Goal: Task Accomplishment & Management: Manage account settings

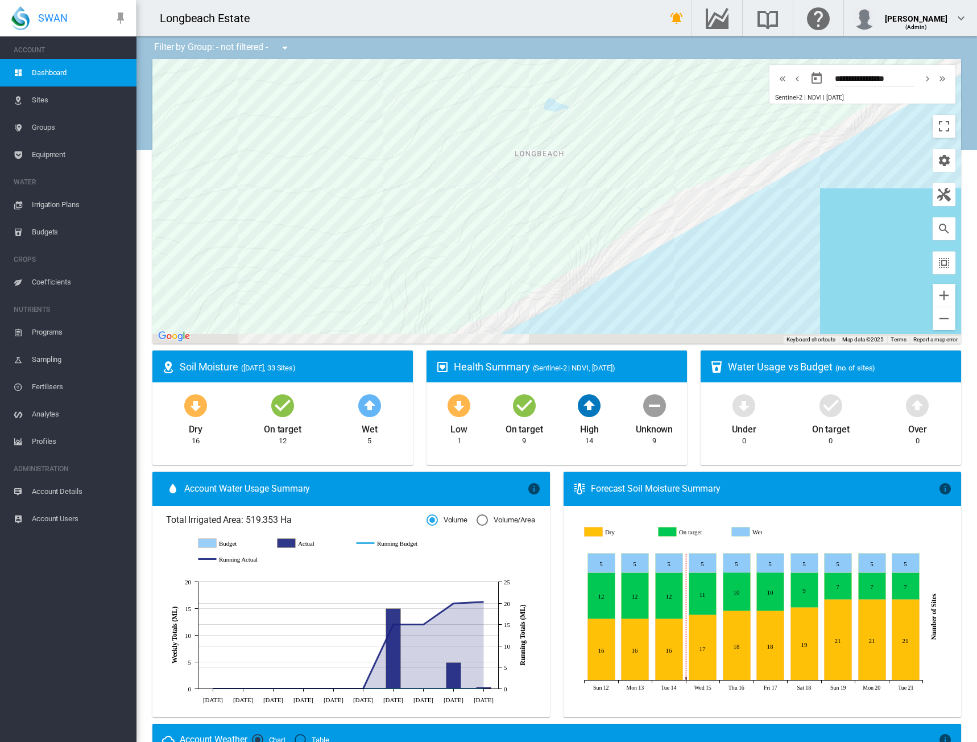
drag, startPoint x: 622, startPoint y: 175, endPoint x: 584, endPoint y: 150, distance: 45.6
click at [584, 150] on div at bounding box center [556, 201] width 809 height 284
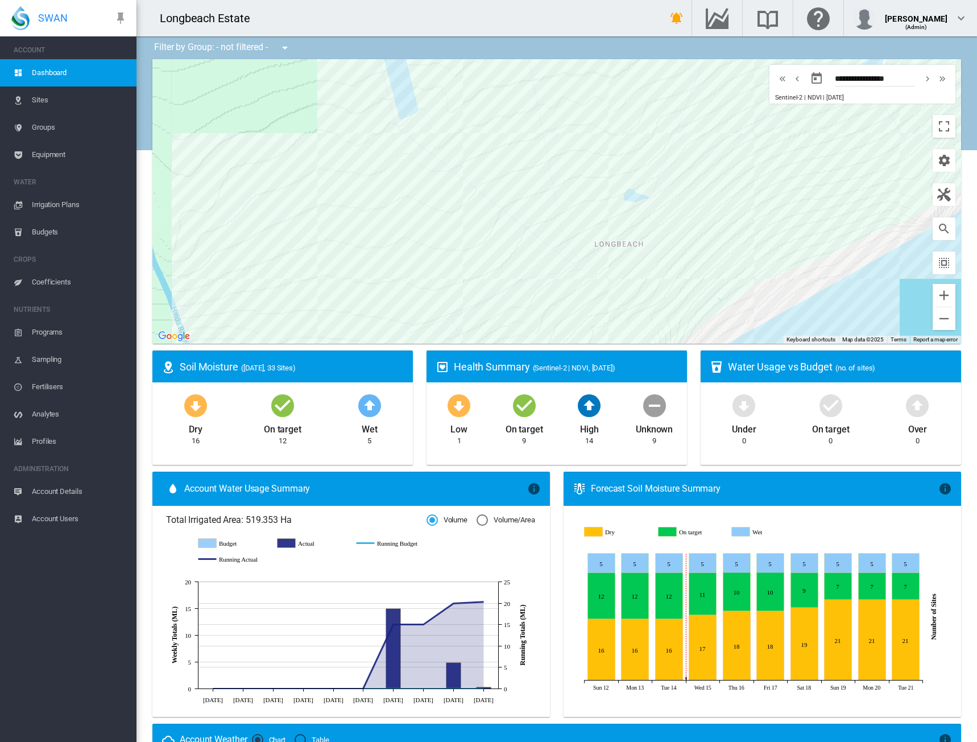
drag, startPoint x: 535, startPoint y: 130, endPoint x: 618, endPoint y: 229, distance: 129.7
click at [618, 229] on div at bounding box center [556, 201] width 809 height 284
click at [460, 105] on div "[GEOGRAPHIC_DATA] 1 (28.95 Ha)" at bounding box center [474, 97] width 121 height 25
click at [466, 131] on div "[GEOGRAPHIC_DATA] 1 (28.95 Ha)" at bounding box center [556, 201] width 809 height 284
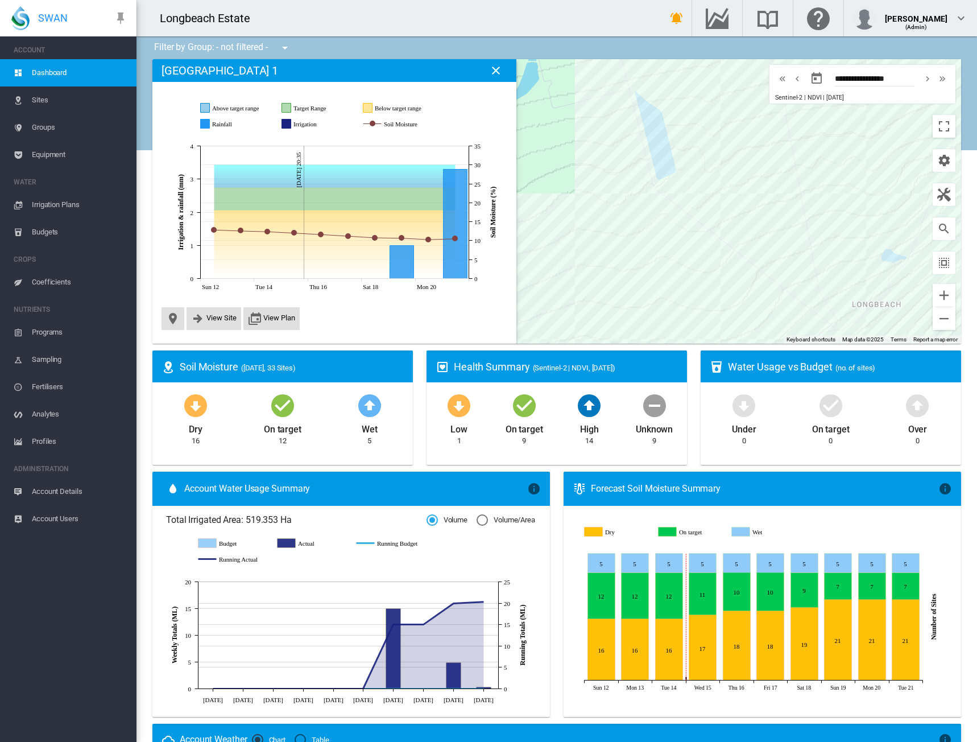
drag, startPoint x: 544, startPoint y: 236, endPoint x: 465, endPoint y: 154, distance: 113.9
click at [466, 154] on div "Site Health Indexes - × Name of current Site Health Area in chart. Click on a d…" at bounding box center [556, 201] width 809 height 284
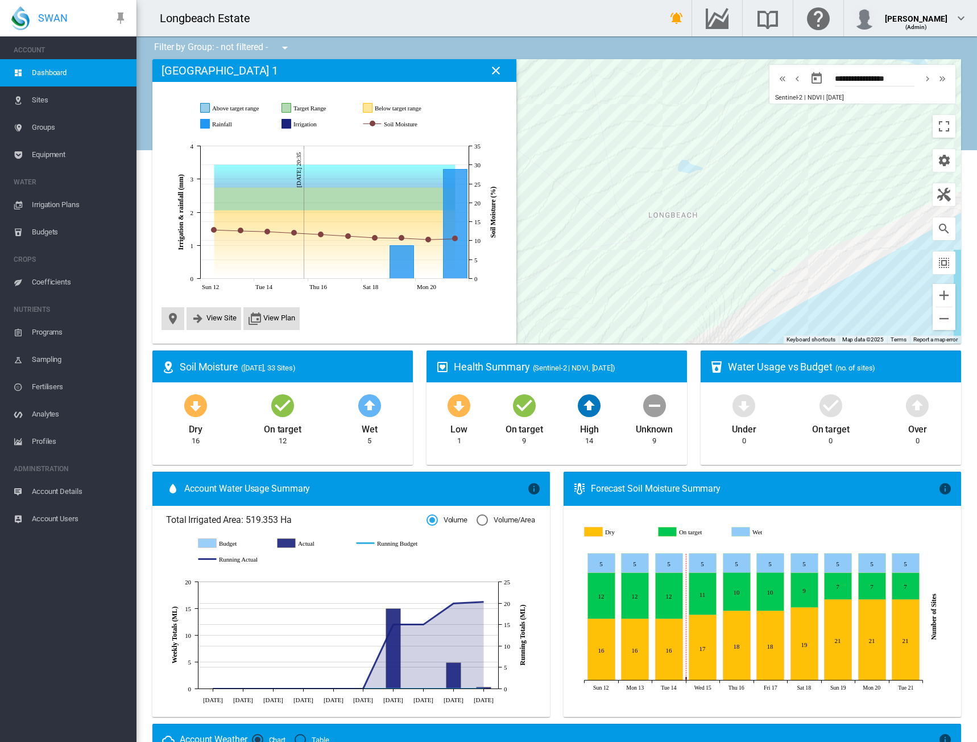
drag, startPoint x: 711, startPoint y: 254, endPoint x: 694, endPoint y: 211, distance: 46.5
click at [589, 253] on div at bounding box center [556, 201] width 809 height 284
click at [773, 183] on div "[PERSON_NAME] (16.11 Ha)" at bounding box center [746, 172] width 102 height 25
click at [782, 192] on div "[PERSON_NAME] (16.11 Ha)" at bounding box center [556, 201] width 809 height 284
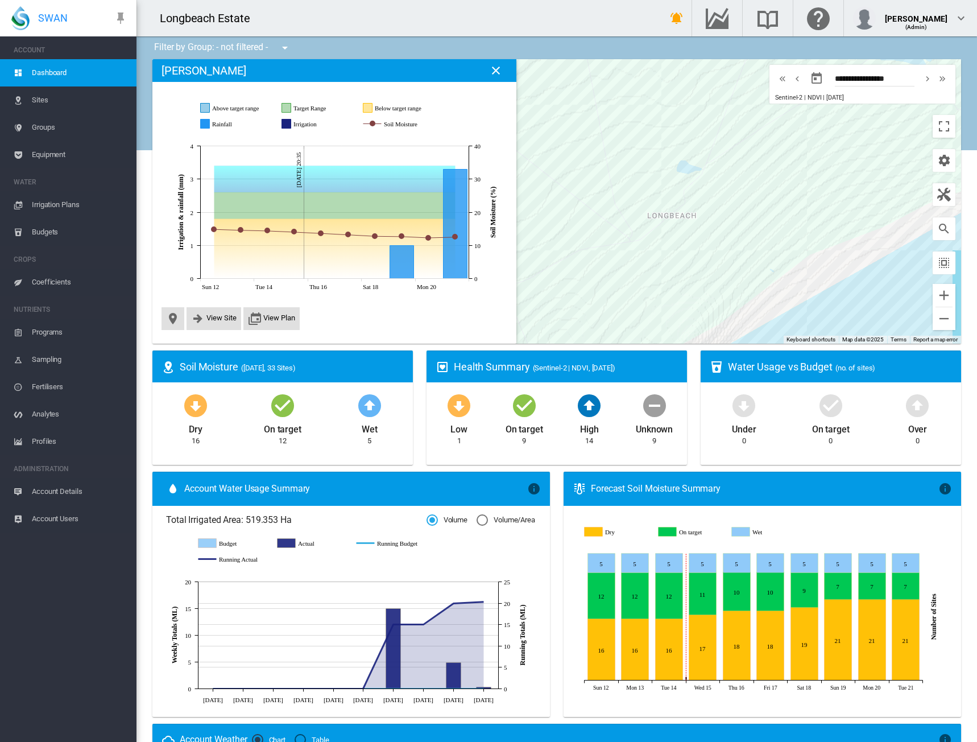
click at [52, 155] on span "Equipment" at bounding box center [80, 154] width 96 height 27
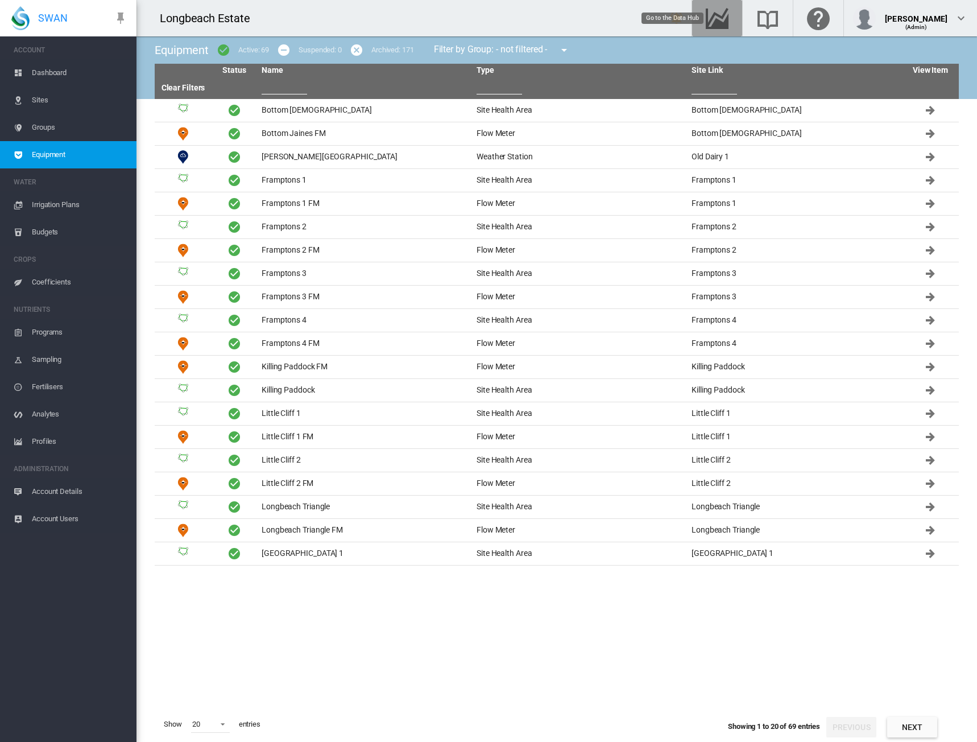
click at [727, 18] on md-icon "Go to the Data Hub" at bounding box center [717, 18] width 27 height 14
click at [51, 70] on span "Dashboard" at bounding box center [80, 72] width 96 height 27
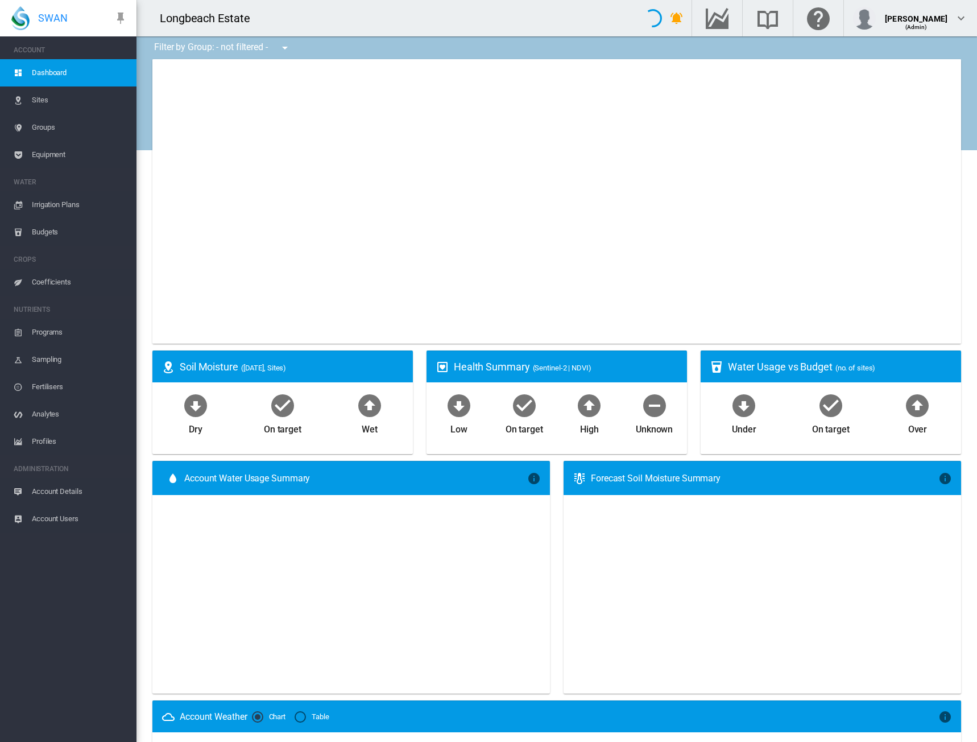
click at [45, 101] on span "Sites" at bounding box center [80, 99] width 96 height 27
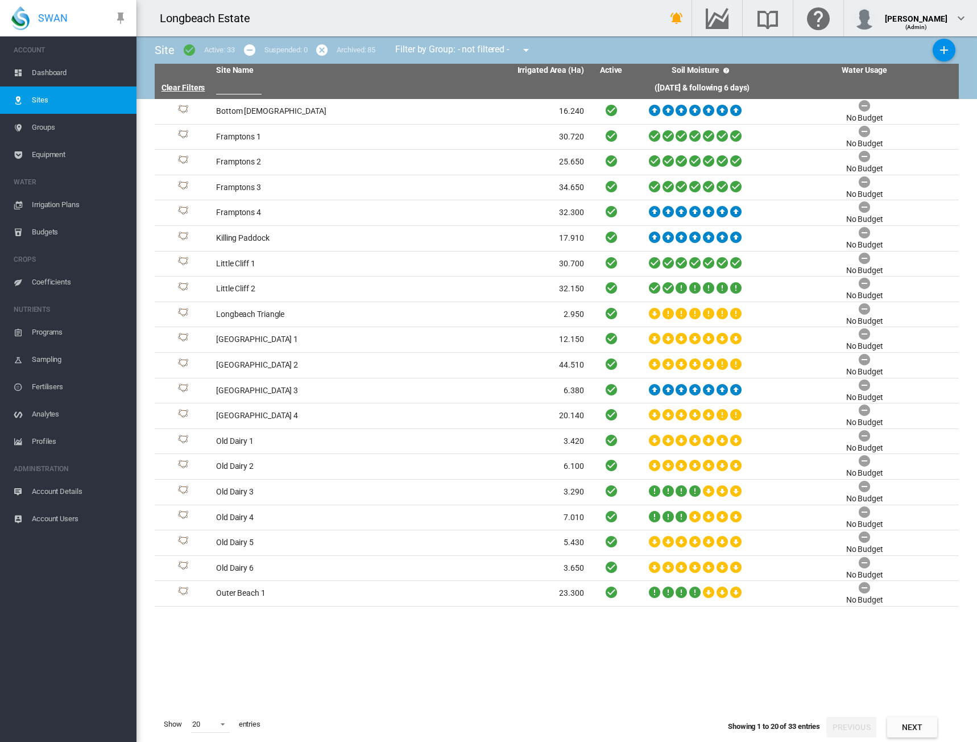
click at [197, 85] on link "Clear Filters" at bounding box center [184, 87] width 44 height 9
click at [530, 51] on md-icon "icon-menu-down" at bounding box center [526, 50] width 14 height 14
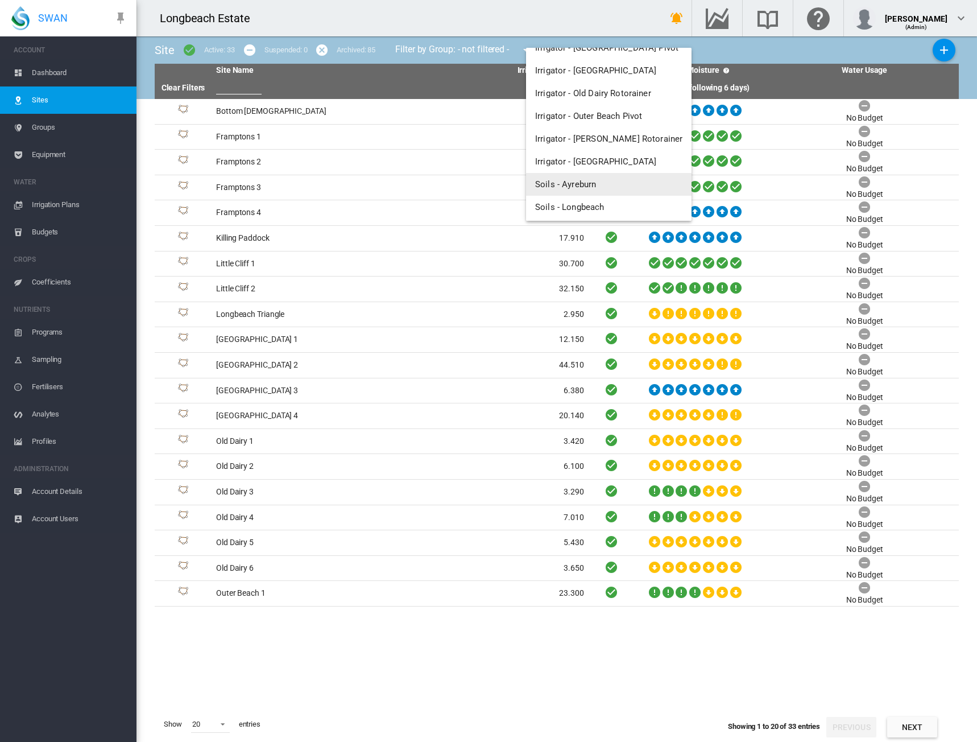
scroll to position [143, 0]
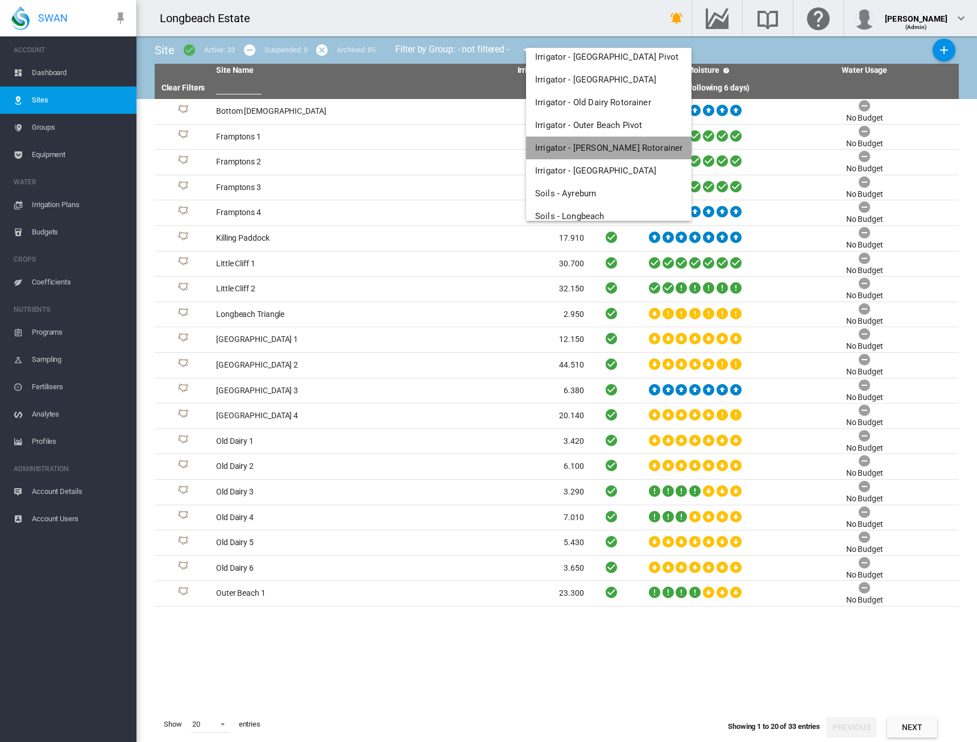
click at [613, 145] on span "Irrigator - [PERSON_NAME] Rotorainer" at bounding box center [608, 148] width 147 height 10
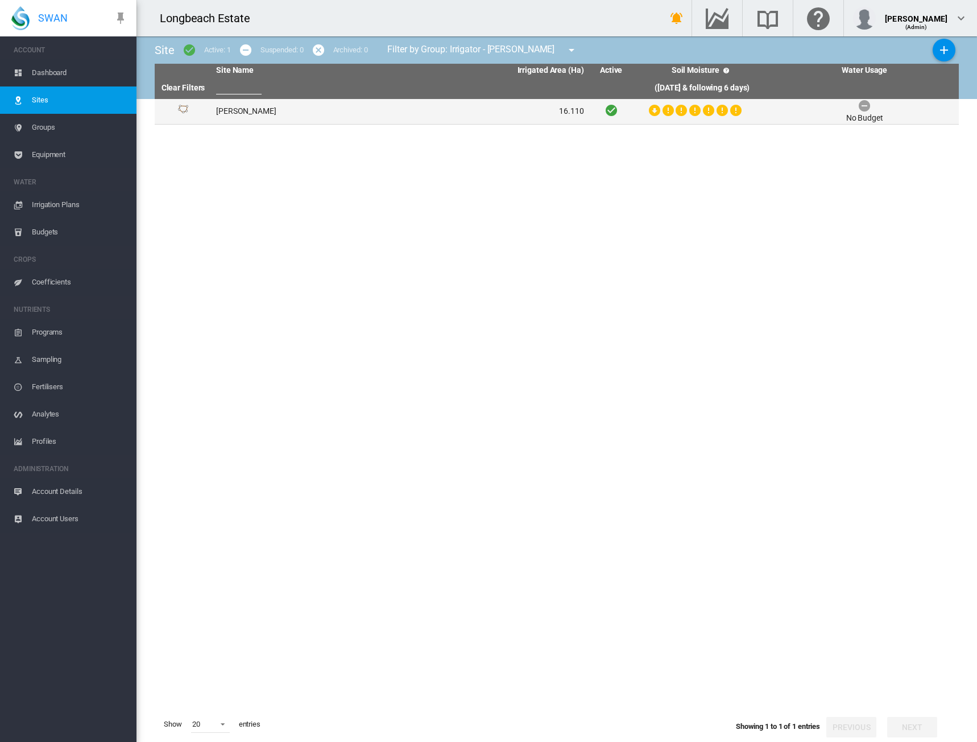
click at [242, 115] on td "[PERSON_NAME]" at bounding box center [306, 111] width 188 height 25
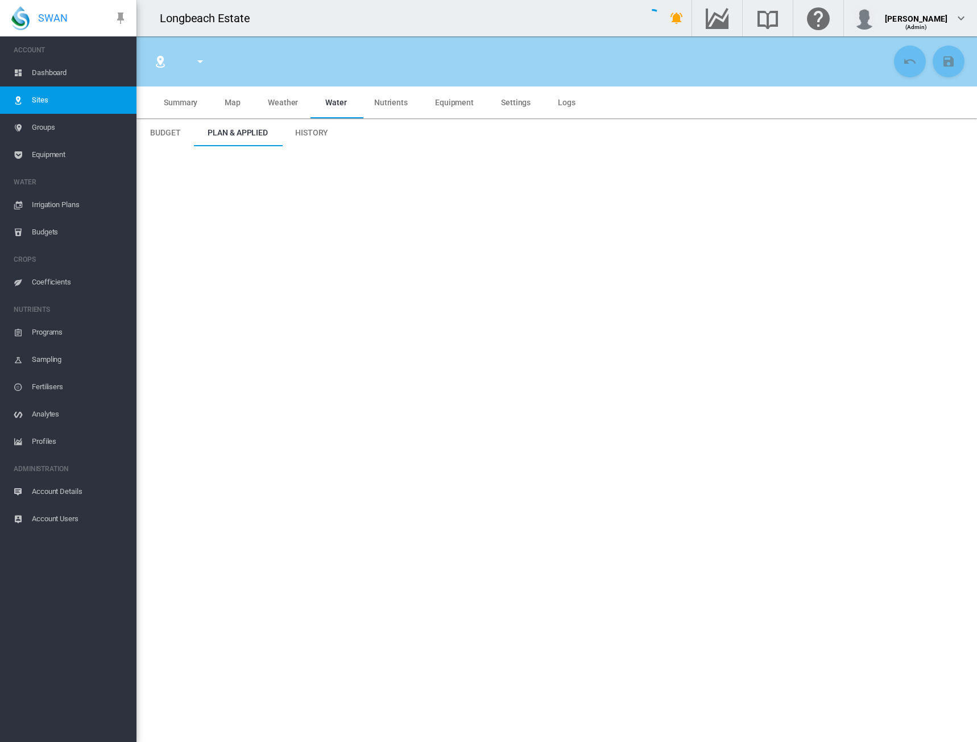
type input "**********"
type input "******"
type input "*********"
type input "**"
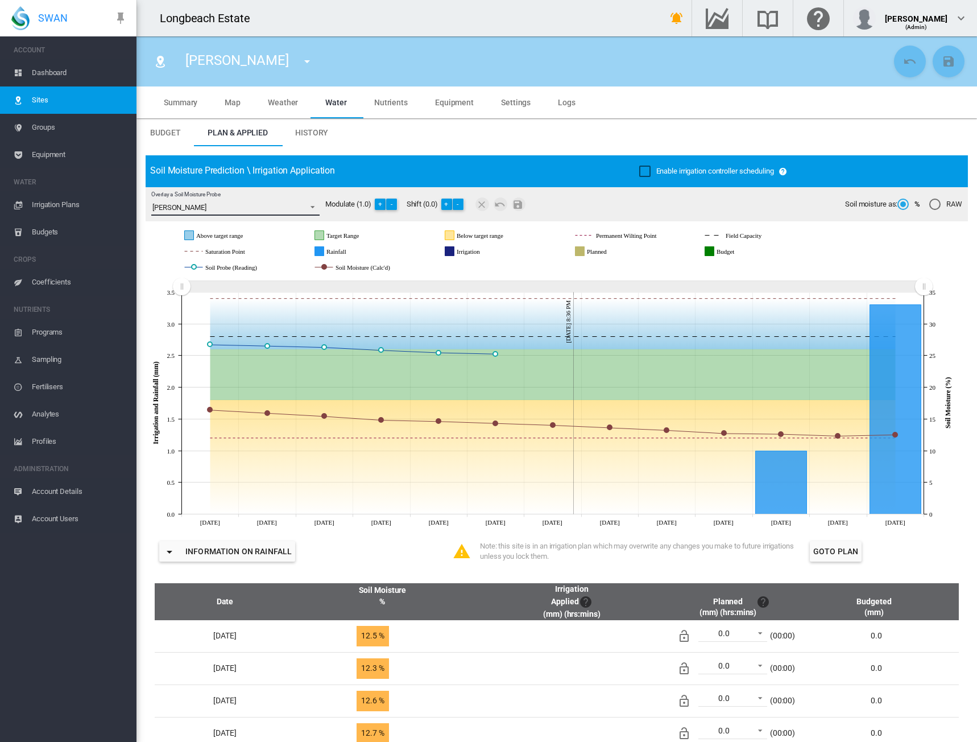
click at [314, 206] on span "Overlay a Soil Moisture Probe: \a Ram Paddock SM\a" at bounding box center [310, 206] width 14 height 10
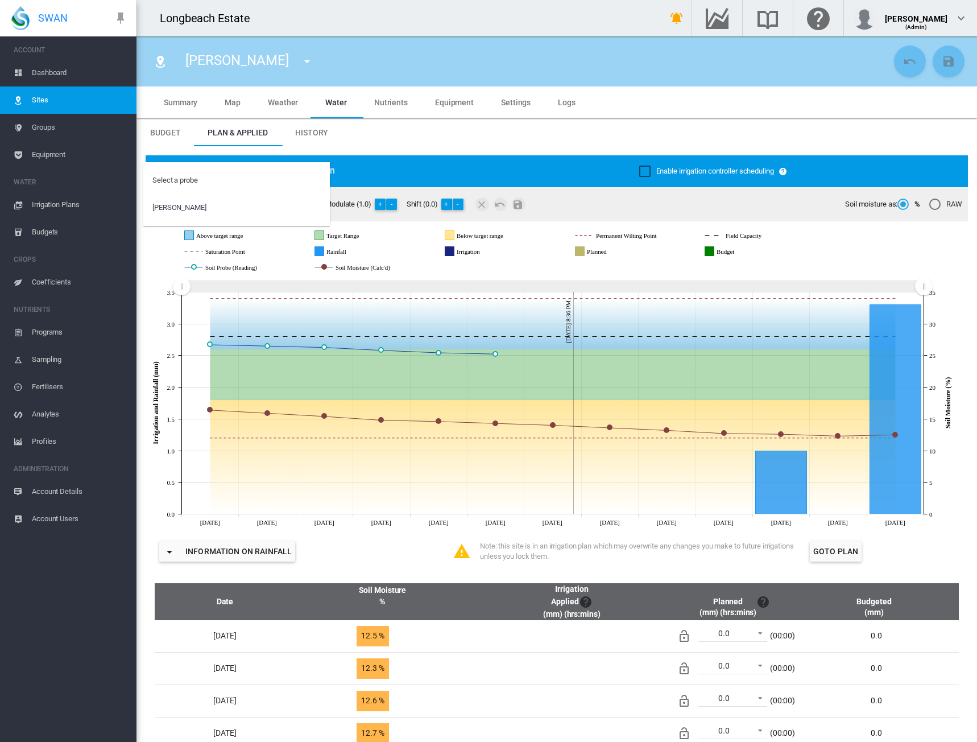
click at [379, 166] on md-backdrop at bounding box center [488, 371] width 977 height 742
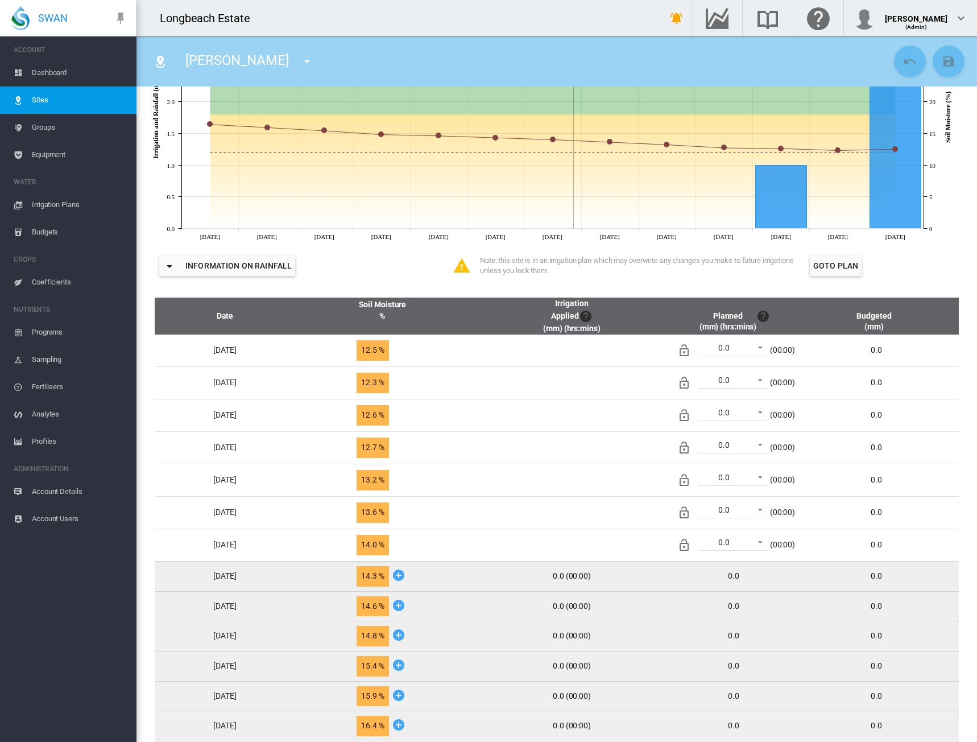
scroll to position [303, 0]
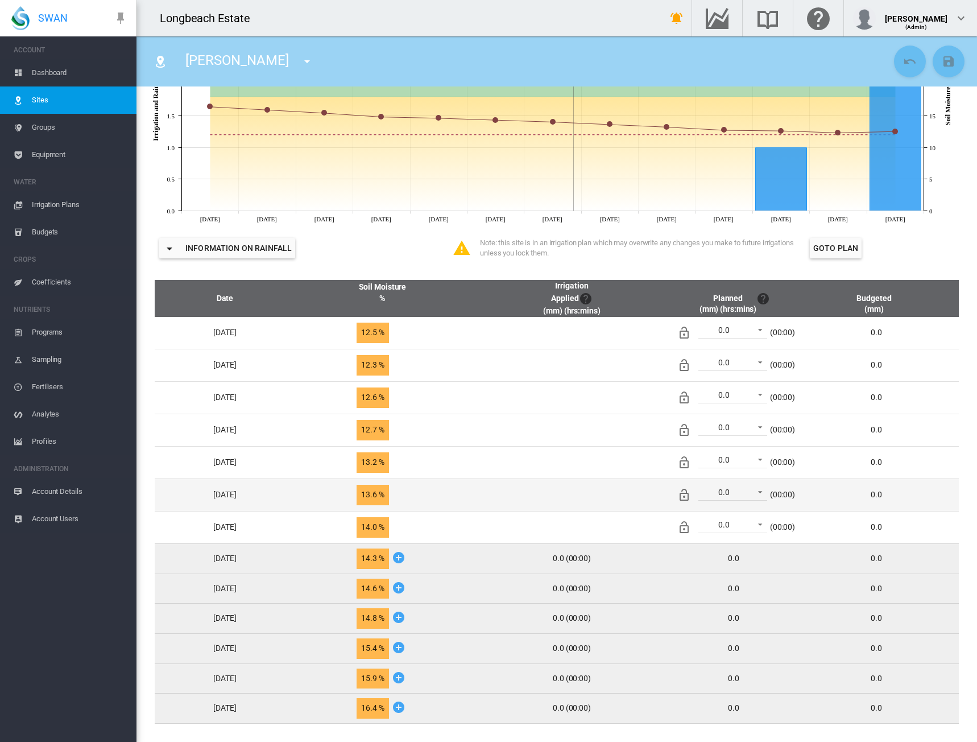
click at [389, 498] on span "13.6 %" at bounding box center [373, 495] width 32 height 20
click at [737, 487] on span "0.0" at bounding box center [724, 492] width 48 height 11
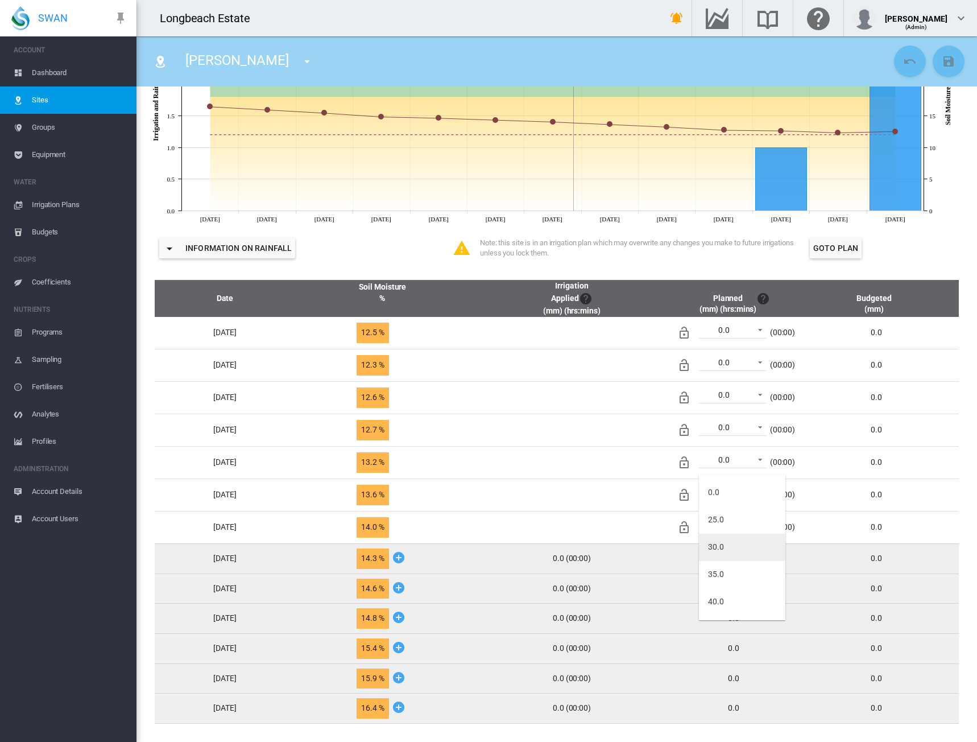
click at [740, 552] on md-option "30.0" at bounding box center [742, 547] width 86 height 27
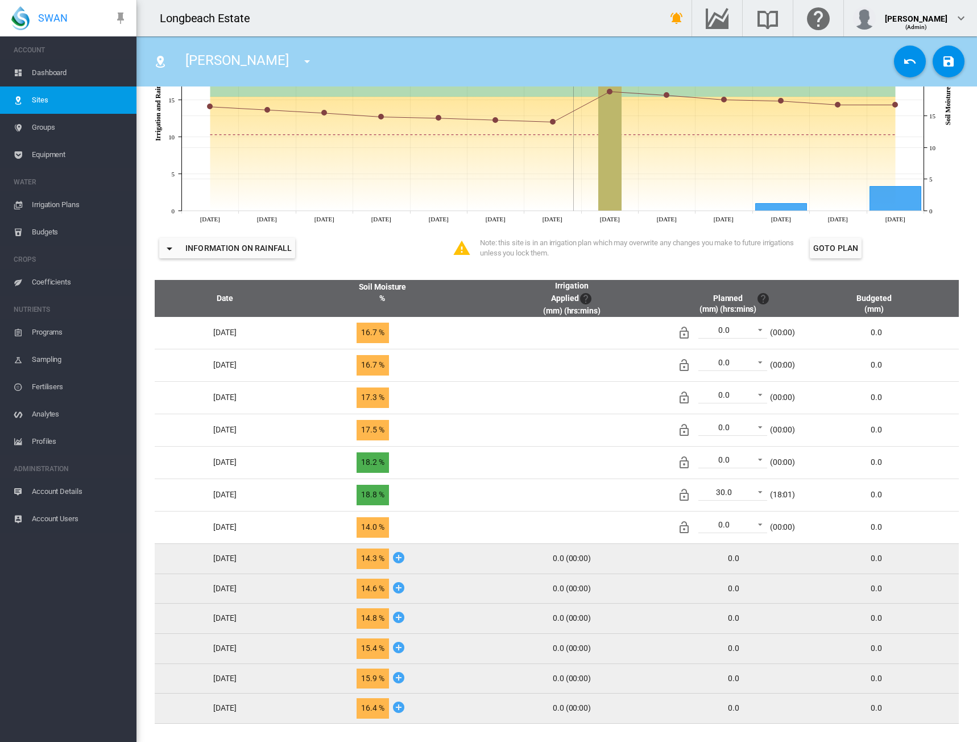
click at [63, 106] on span "Sites" at bounding box center [80, 99] width 96 height 27
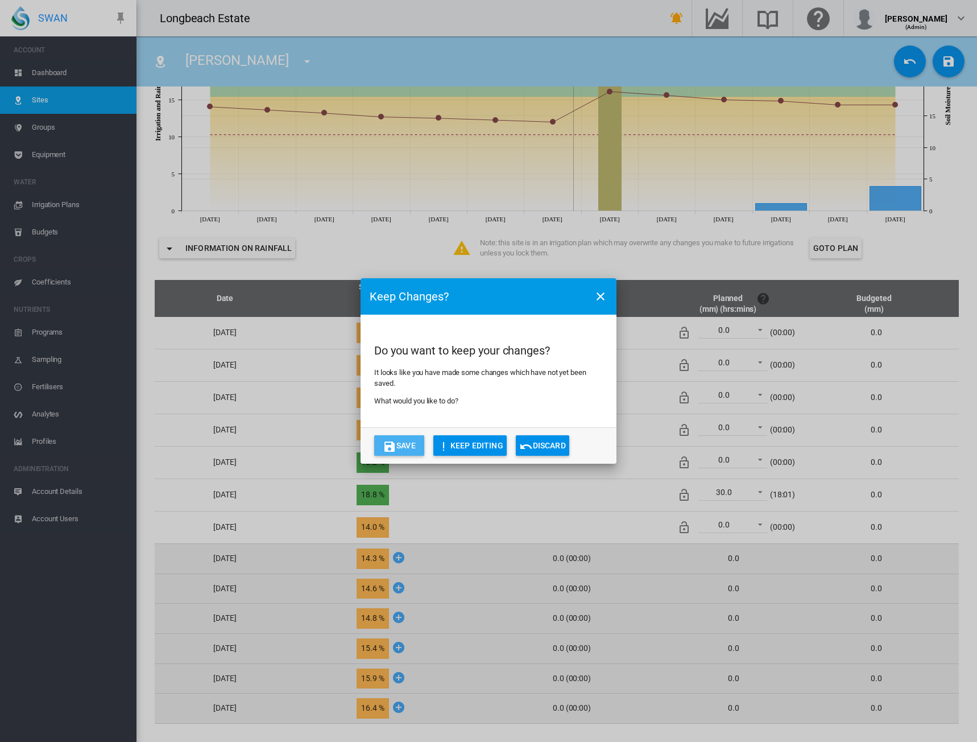
drag, startPoint x: 411, startPoint y: 443, endPoint x: 395, endPoint y: 422, distance: 26.1
click at [410, 443] on button "Save" at bounding box center [399, 445] width 50 height 20
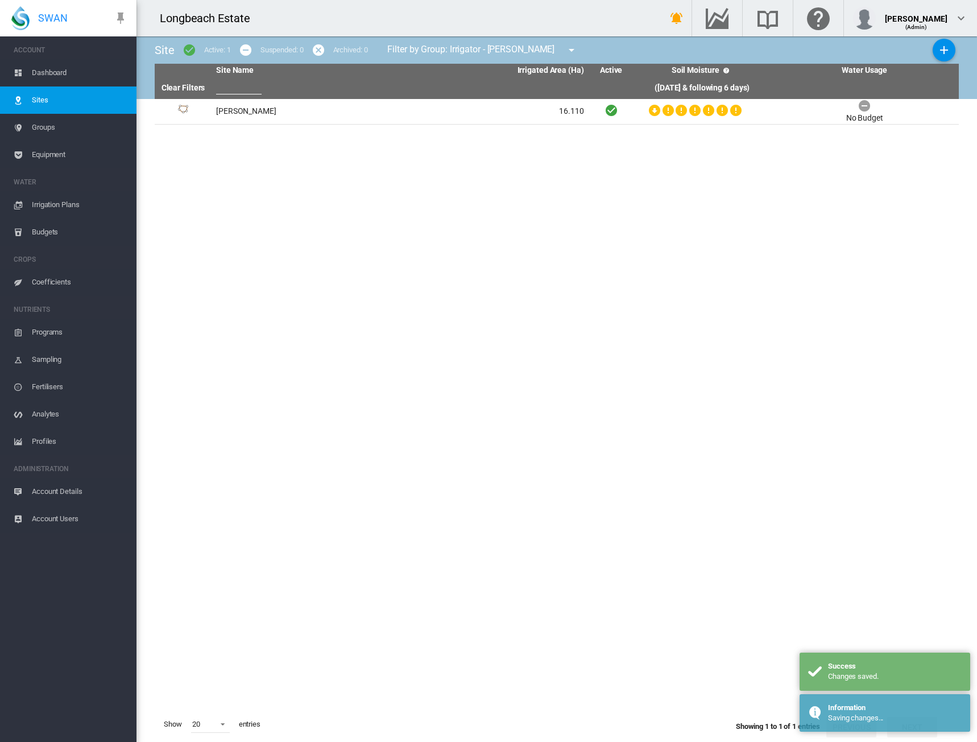
click at [243, 75] on th "Site Name" at bounding box center [306, 71] width 188 height 14
click at [245, 83] on input "text" at bounding box center [239, 85] width 46 height 17
click at [188, 88] on link "Clear Filters" at bounding box center [184, 87] width 44 height 9
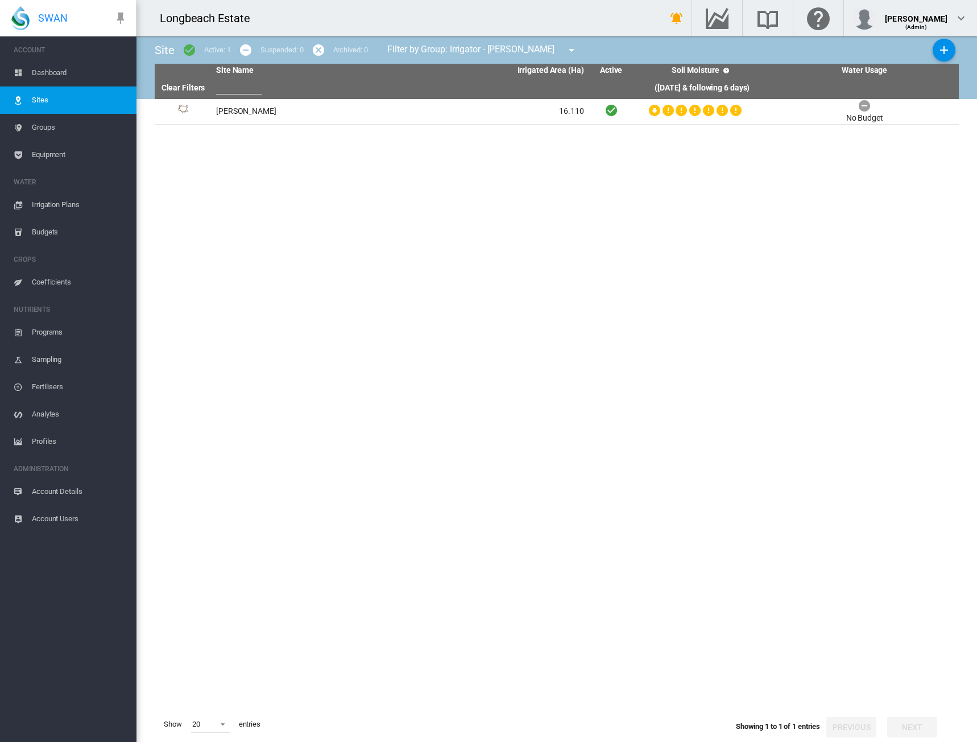
click at [192, 81] on th "Clear Filters" at bounding box center [183, 88] width 57 height 22
click at [229, 68] on th "Site Name" at bounding box center [306, 71] width 188 height 14
click at [229, 82] on input "text" at bounding box center [239, 85] width 46 height 17
click at [942, 54] on md-icon "icon-plus" at bounding box center [945, 50] width 14 height 14
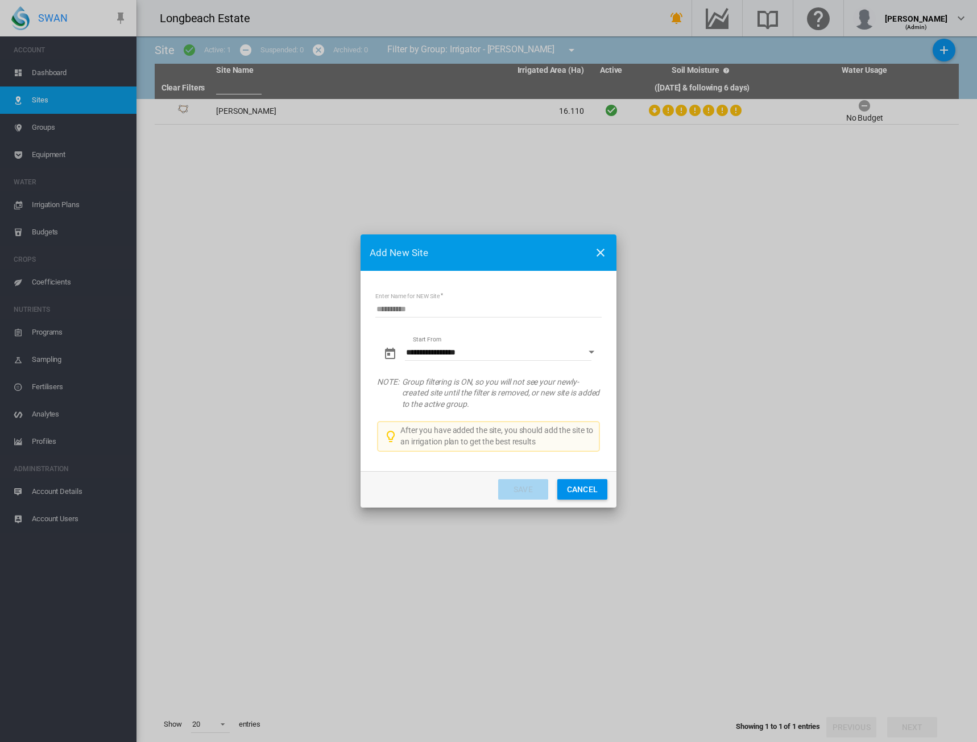
click at [547, 309] on input "Enter Name for NEW Site" at bounding box center [488, 308] width 226 height 17
click at [598, 253] on md-icon "icon-close" at bounding box center [601, 253] width 14 height 14
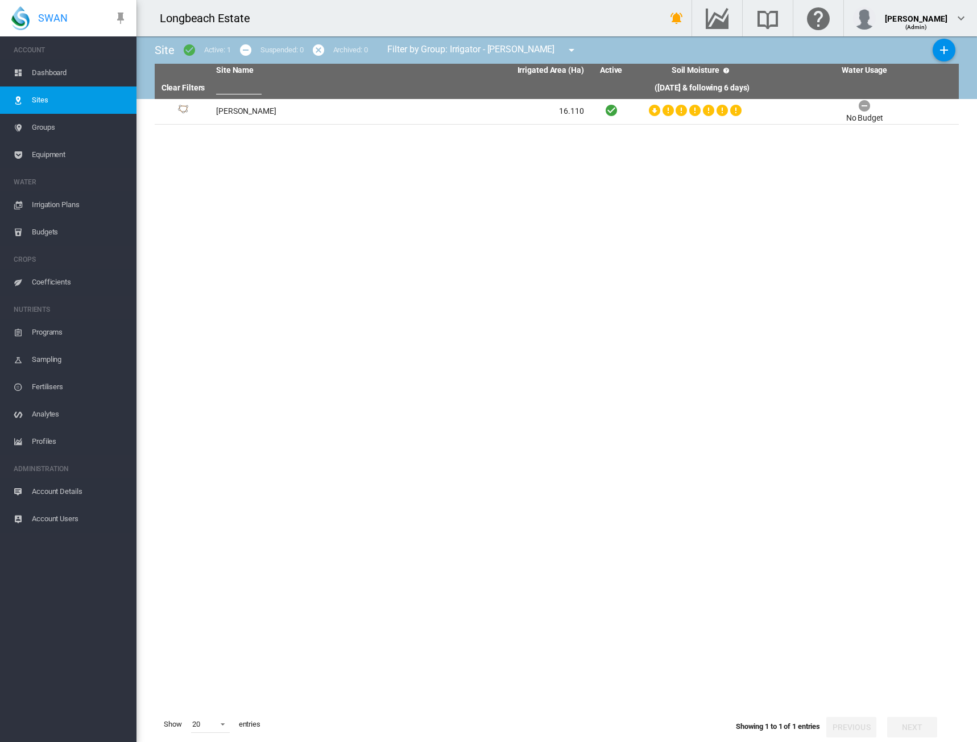
click at [729, 71] on md-icon "icon-help-circle" at bounding box center [727, 71] width 14 height 14
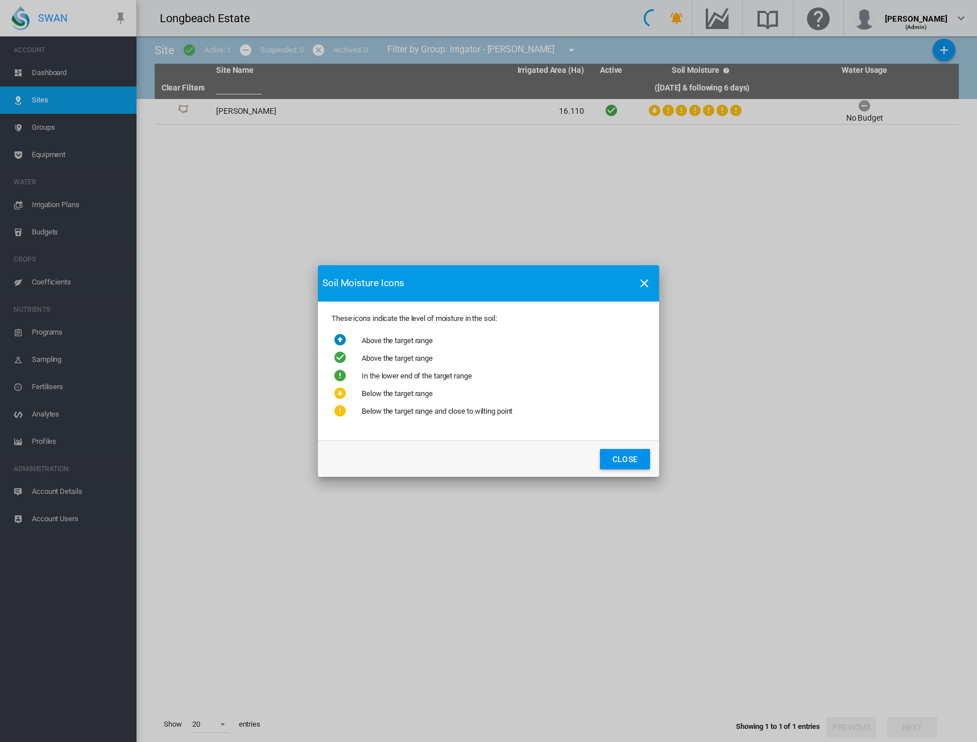
click at [568, 64] on div "Soil Moisture Icons These icons indicate the level of moisture in the soil: Abo…" at bounding box center [488, 371] width 977 height 742
click at [581, 51] on div "Soil Moisture Icons These icons indicate the level of moisture in the soil: Abo…" at bounding box center [488, 371] width 977 height 742
drag, startPoint x: 651, startPoint y: 279, endPoint x: 645, endPoint y: 284, distance: 8.1
click at [651, 279] on md-icon "icon-close" at bounding box center [645, 283] width 14 height 14
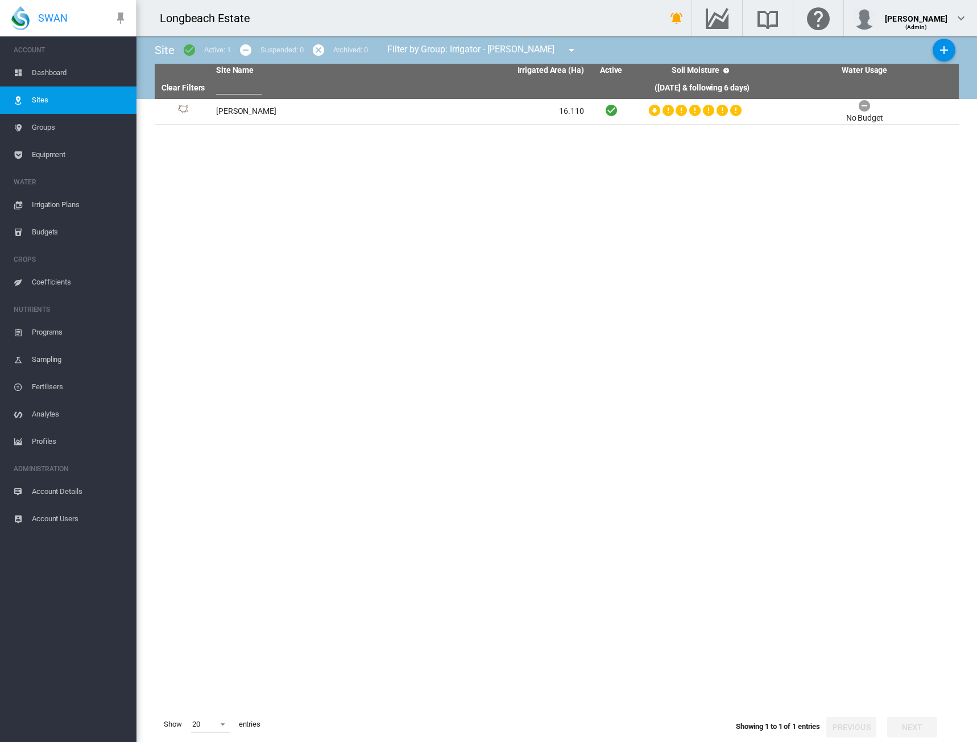
click at [579, 52] on md-icon "icon-menu-down" at bounding box center [572, 50] width 14 height 14
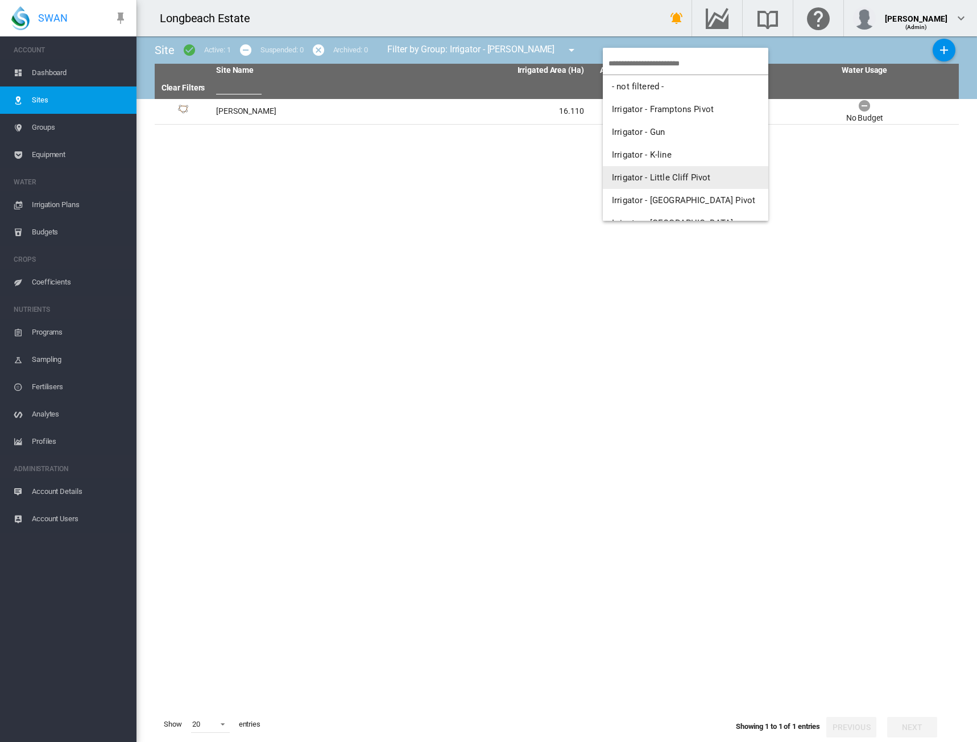
scroll to position [57, 0]
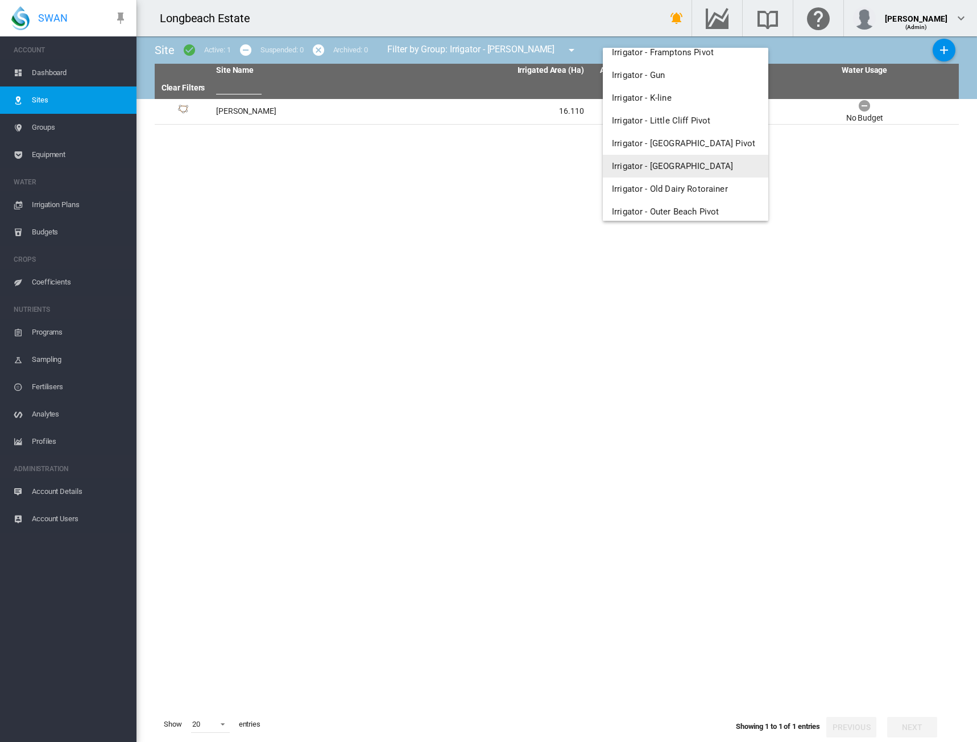
click at [707, 165] on span "Irrigator - [GEOGRAPHIC_DATA]" at bounding box center [672, 166] width 121 height 10
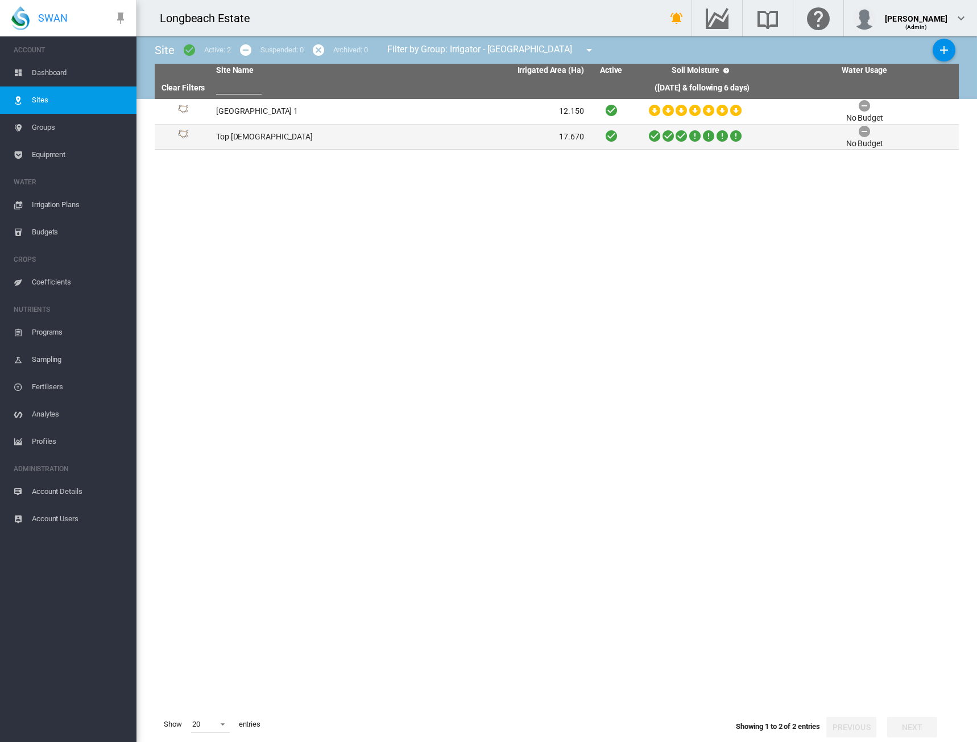
click at [247, 137] on td "Top [DEMOGRAPHIC_DATA]" at bounding box center [306, 137] width 188 height 25
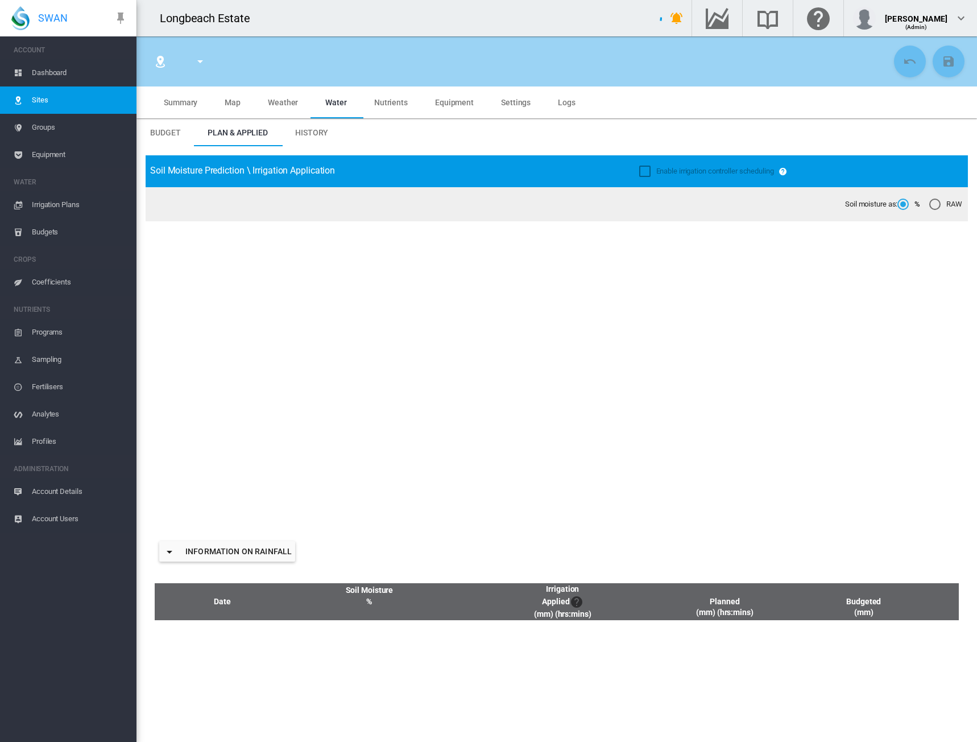
type input "*****"
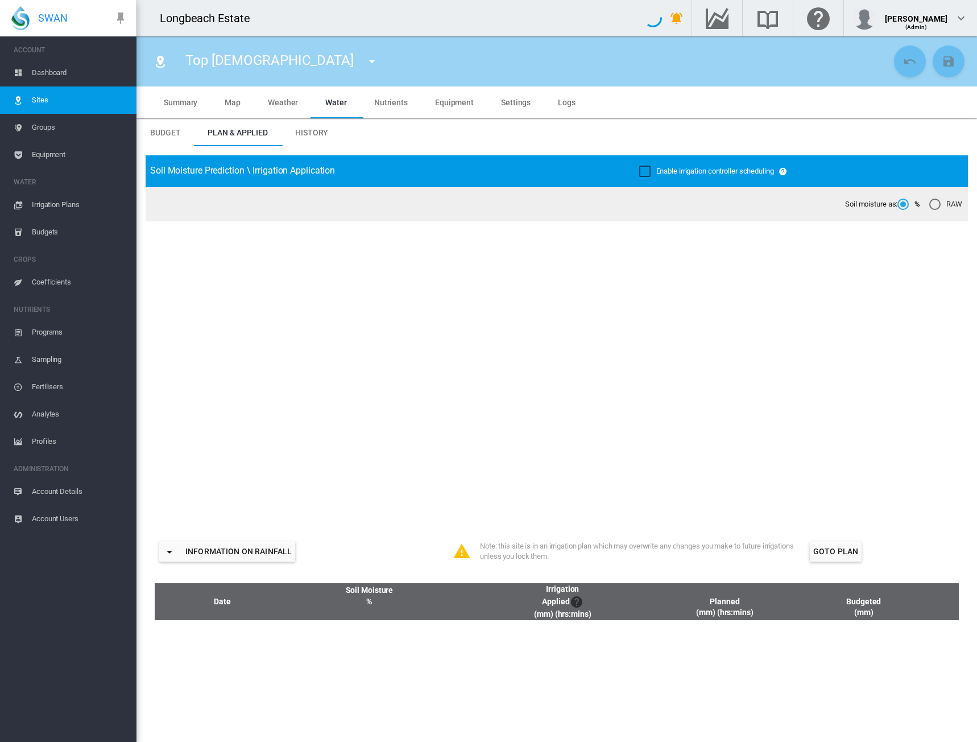
type input "**********"
type input "*********"
type input "**"
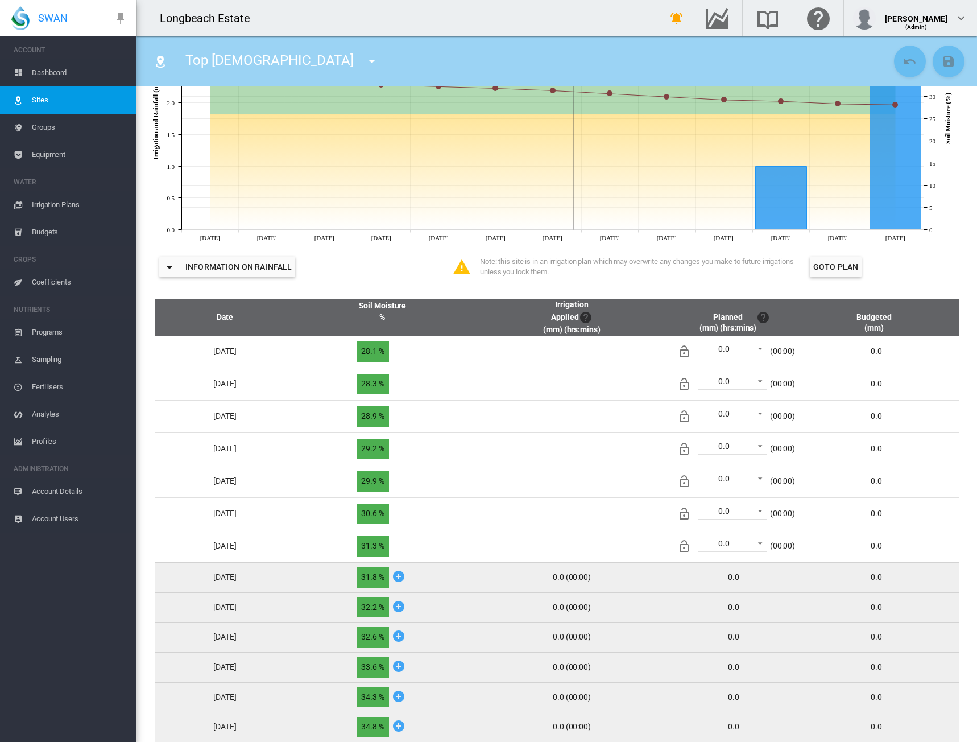
scroll to position [303, 0]
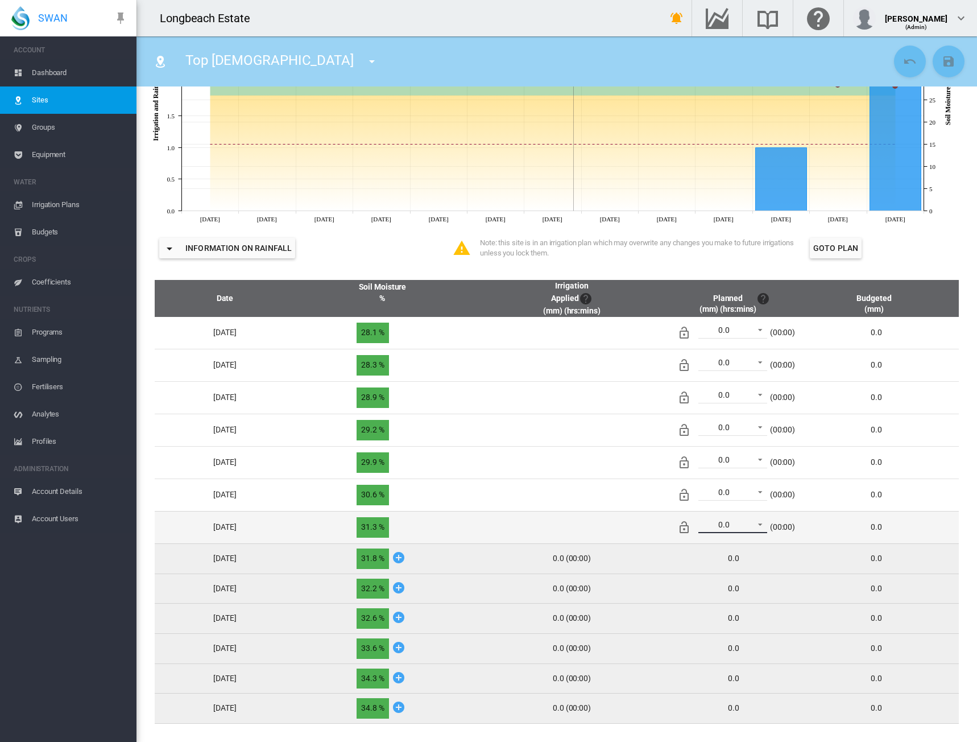
click at [764, 525] on span at bounding box center [757, 523] width 14 height 10
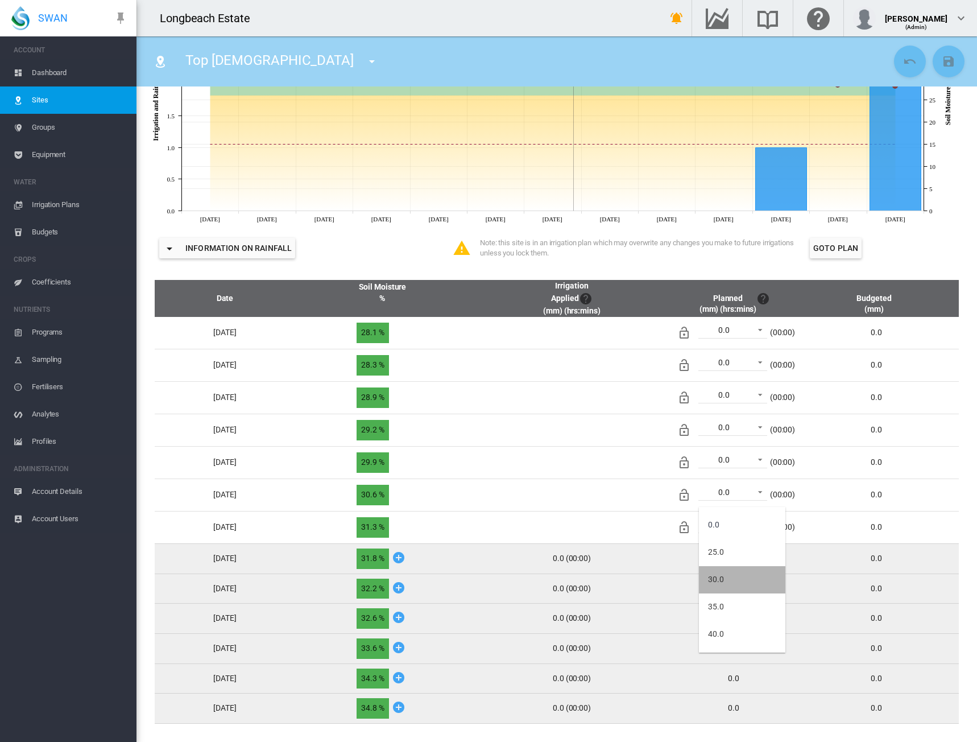
click at [743, 571] on md-option "30.0" at bounding box center [742, 579] width 86 height 27
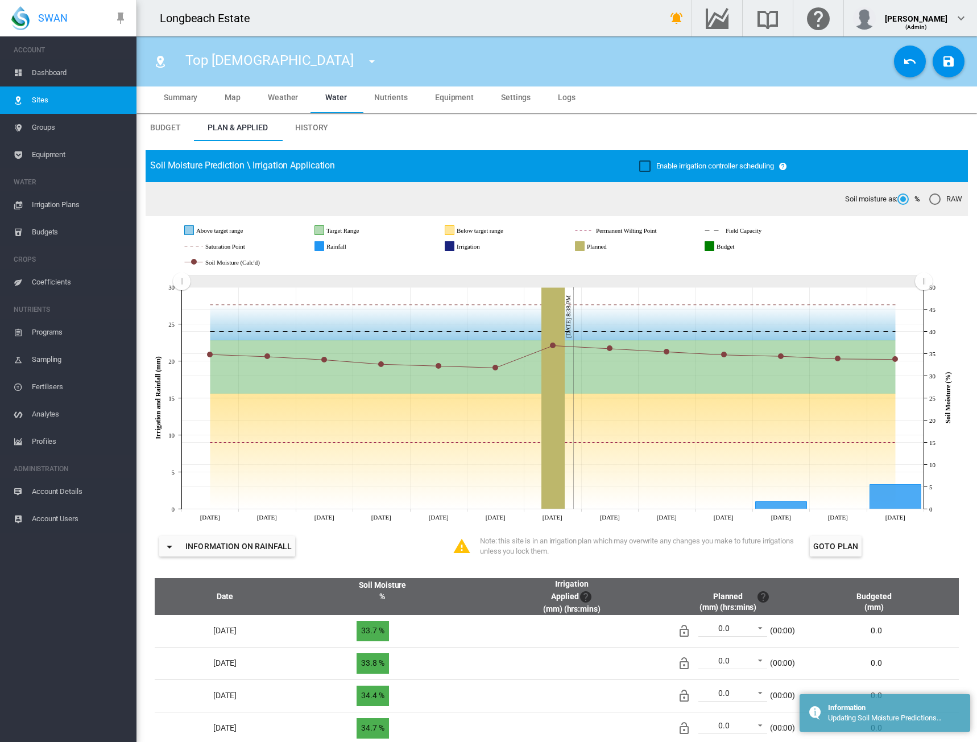
scroll to position [0, 0]
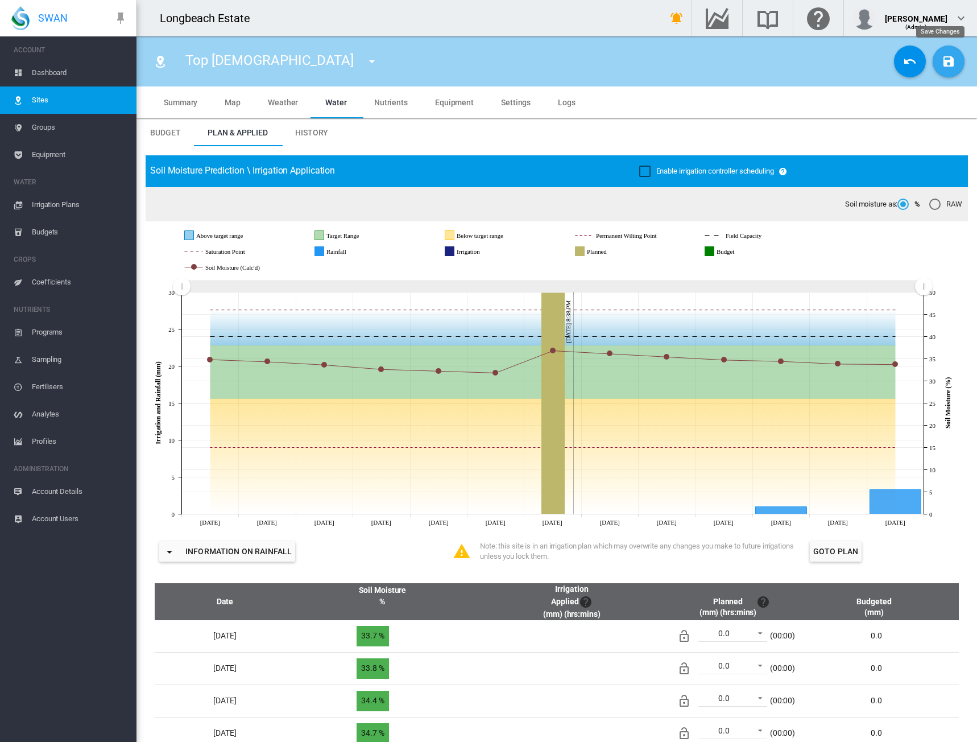
click at [942, 67] on md-icon "icon-content-save" at bounding box center [949, 62] width 14 height 14
click at [365, 64] on md-icon "icon-menu-down" at bounding box center [372, 62] width 14 height 14
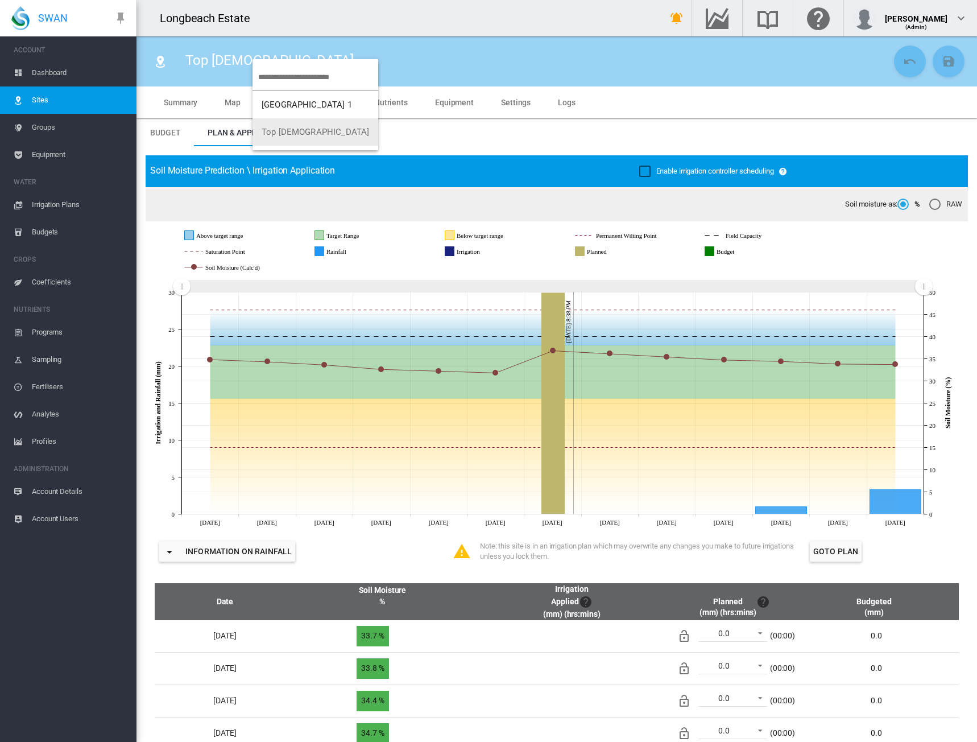
drag, startPoint x: 498, startPoint y: 133, endPoint x: 585, endPoint y: 112, distance: 89.6
click at [505, 126] on md-backdrop at bounding box center [488, 371] width 977 height 742
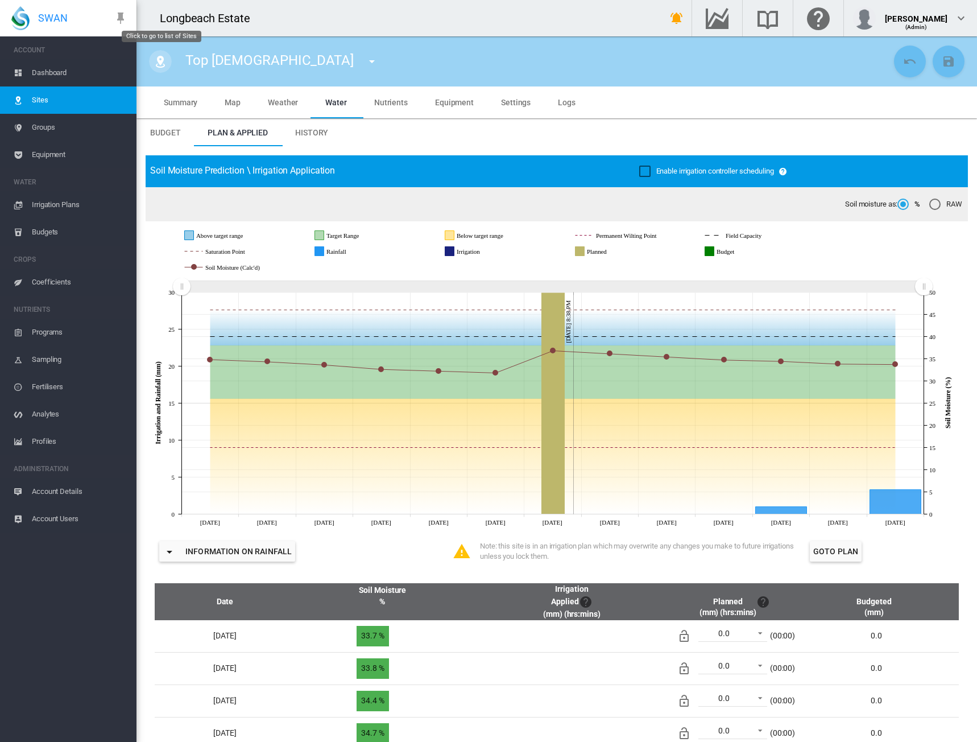
click at [158, 60] on md-icon "icon-map-marker-radius" at bounding box center [161, 62] width 14 height 14
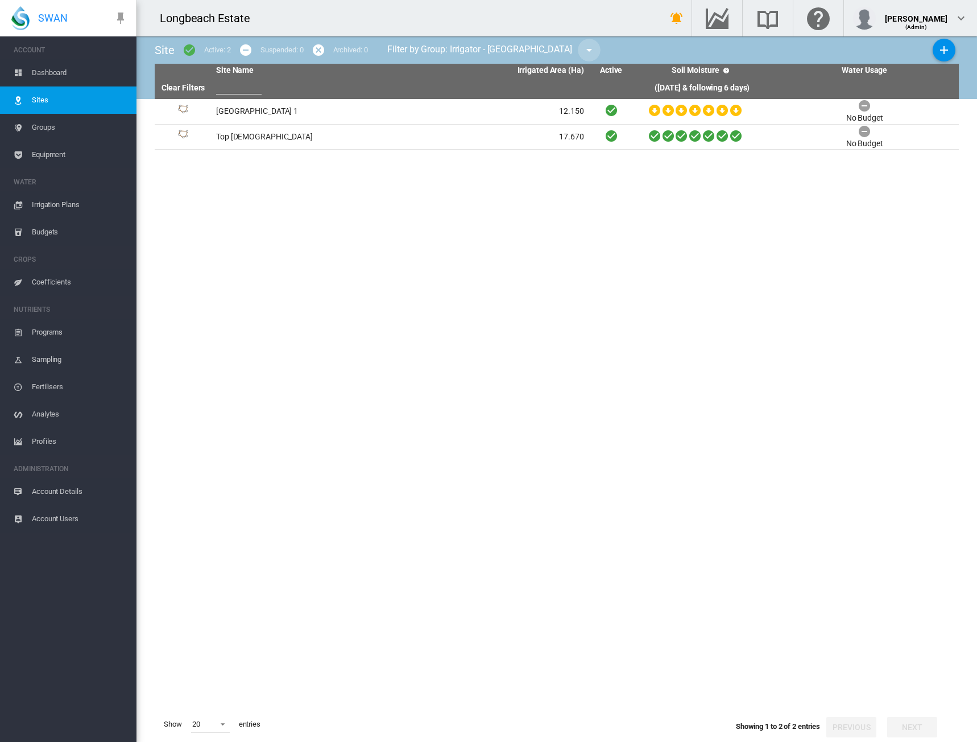
click at [591, 51] on md-icon "icon-menu-down" at bounding box center [590, 50] width 14 height 14
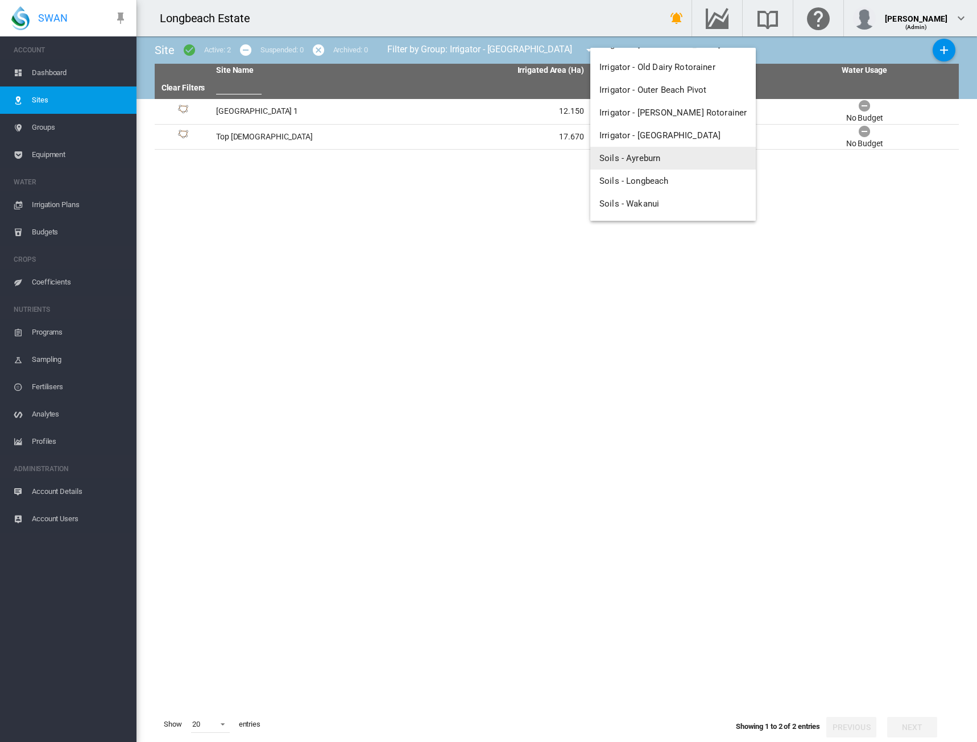
scroll to position [143, 0]
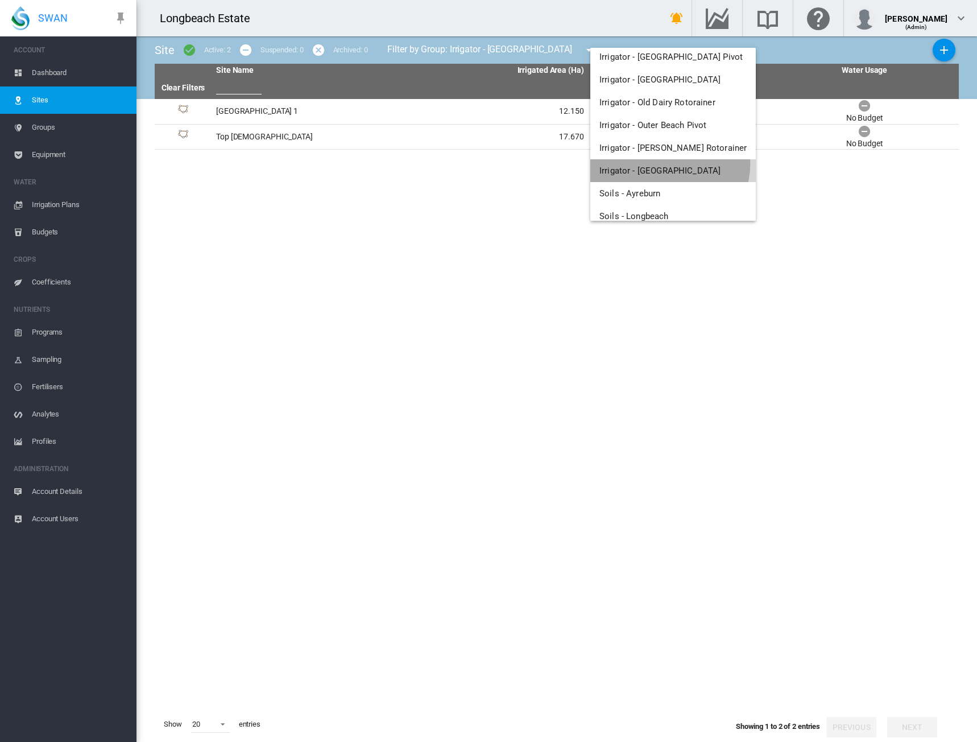
click at [670, 164] on button "Irrigator - [GEOGRAPHIC_DATA]" at bounding box center [674, 170] width 166 height 23
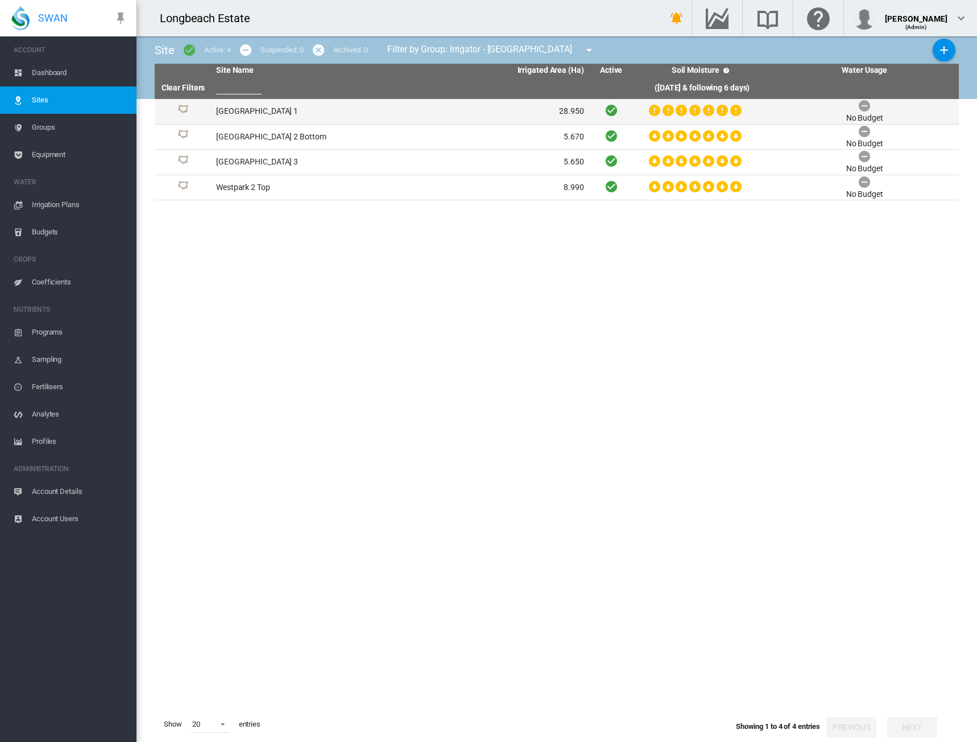
click at [238, 109] on td "[GEOGRAPHIC_DATA] 1" at bounding box center [306, 111] width 188 height 25
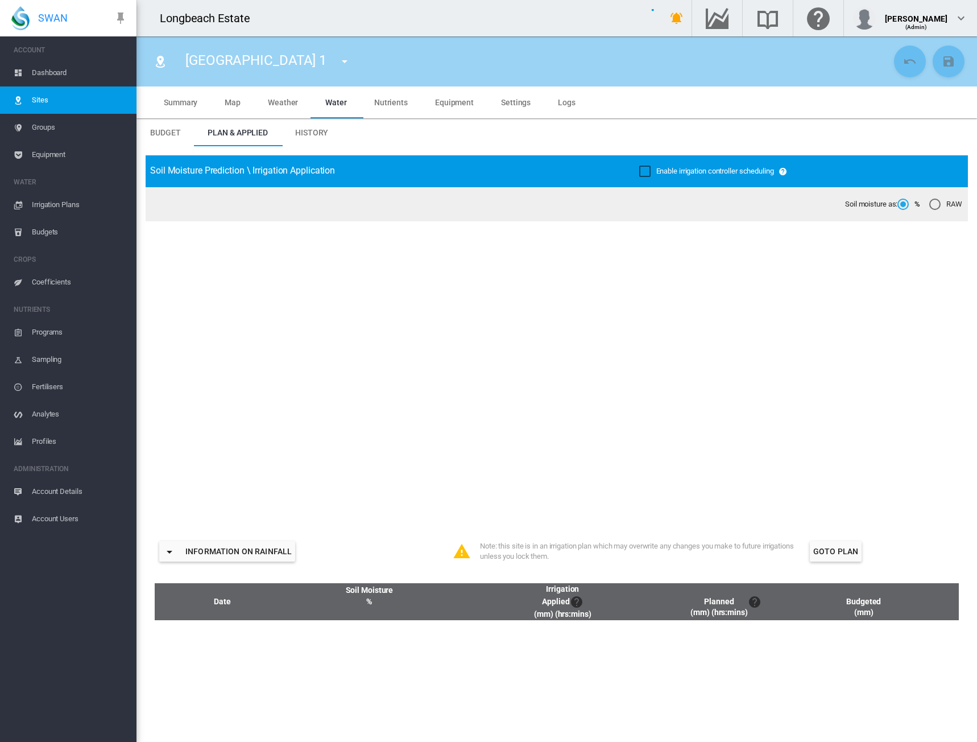
type input "**********"
type input "*****"
type input "*********"
type input "**"
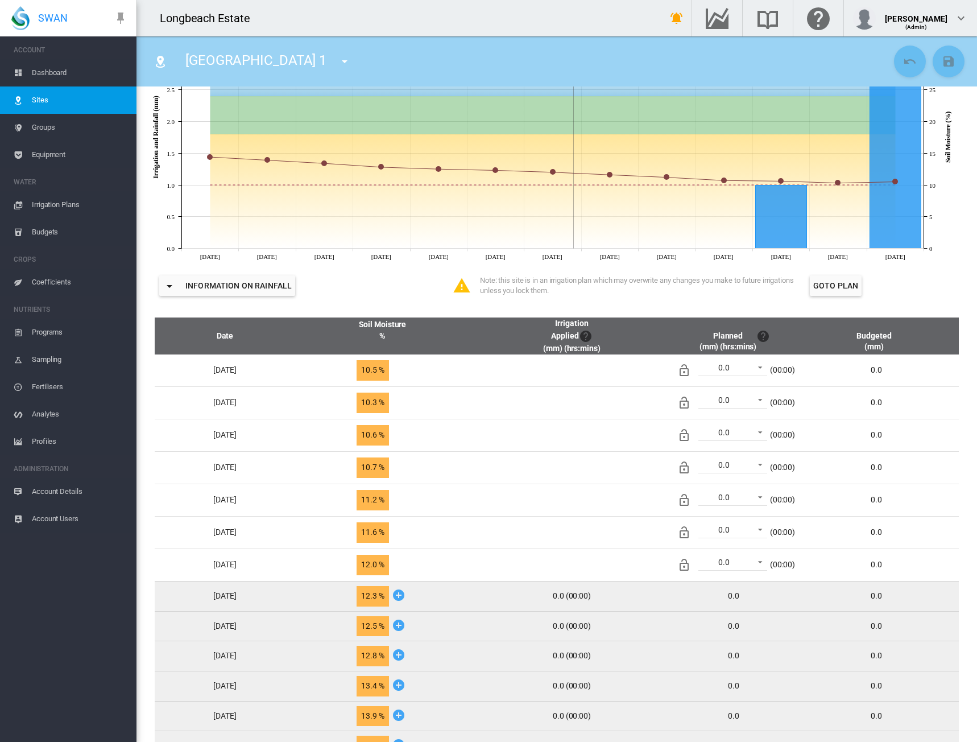
scroll to position [284, 0]
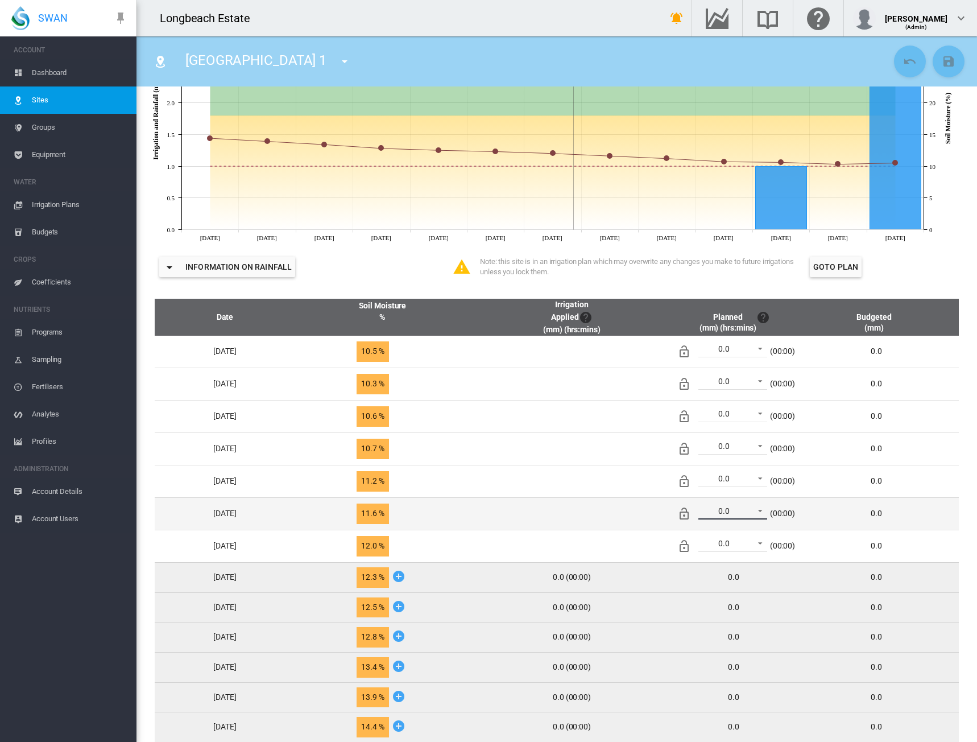
click at [764, 509] on span at bounding box center [757, 510] width 14 height 10
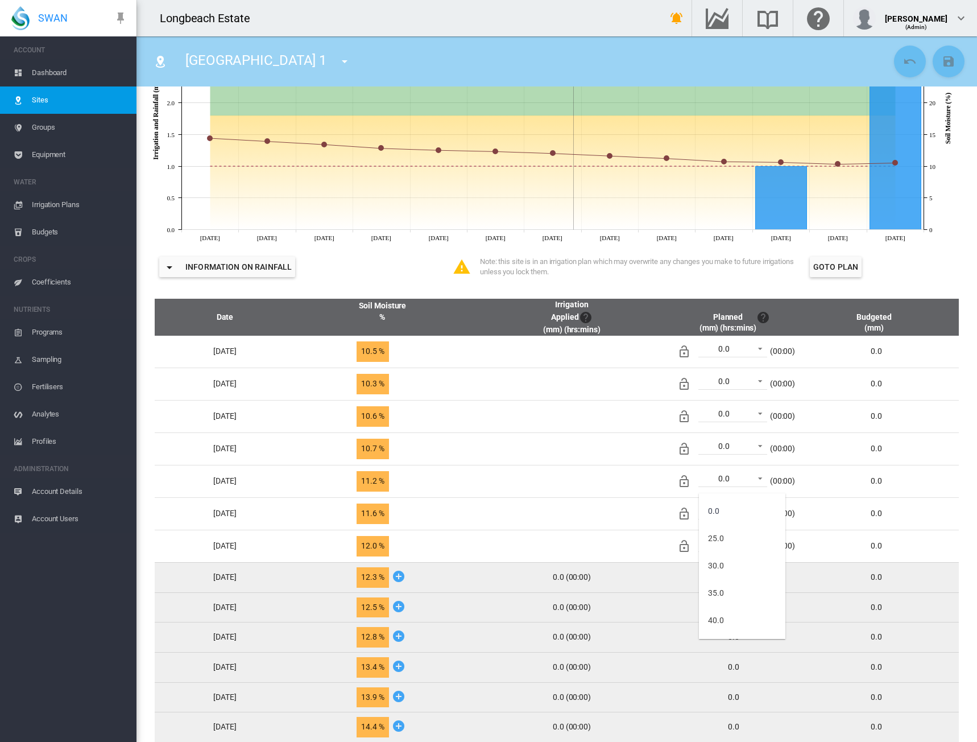
click at [658, 585] on md-backdrop at bounding box center [488, 371] width 977 height 742
click at [744, 582] on div "0.0" at bounding box center [734, 577] width 129 height 11
click at [732, 580] on div "0.0" at bounding box center [734, 577] width 129 height 11
click at [665, 581] on td "0.0 (00:00)" at bounding box center [572, 577] width 186 height 30
click at [639, 639] on div "0.0 (00:00)" at bounding box center [572, 636] width 177 height 11
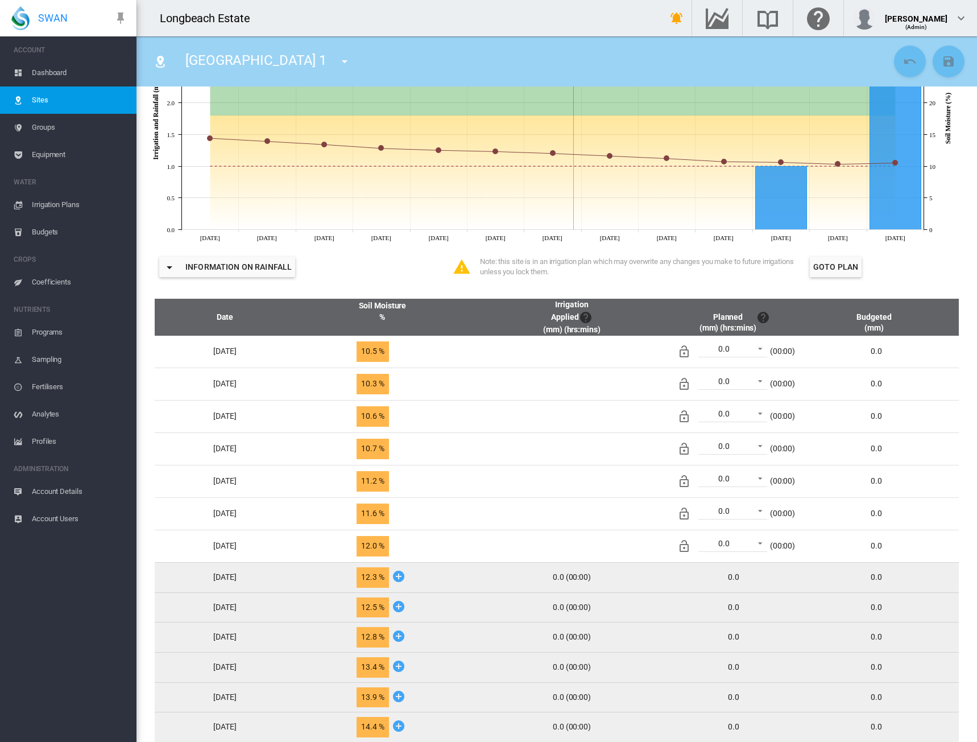
click at [406, 579] on icon at bounding box center [399, 576] width 14 height 14
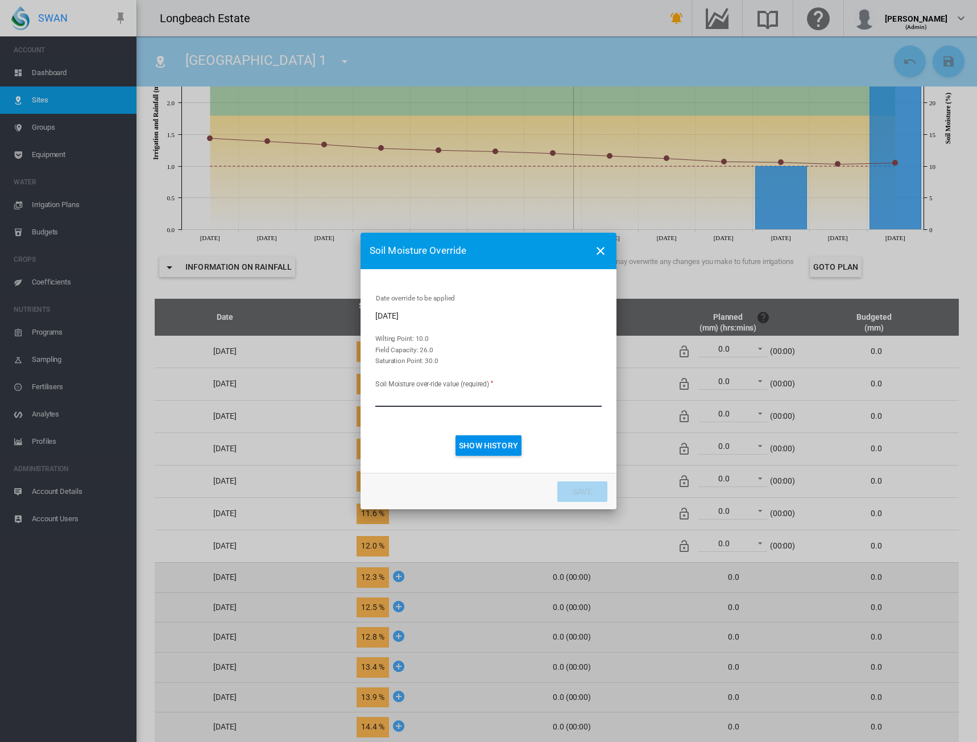
click at [605, 248] on md-icon "icon-close" at bounding box center [601, 251] width 14 height 14
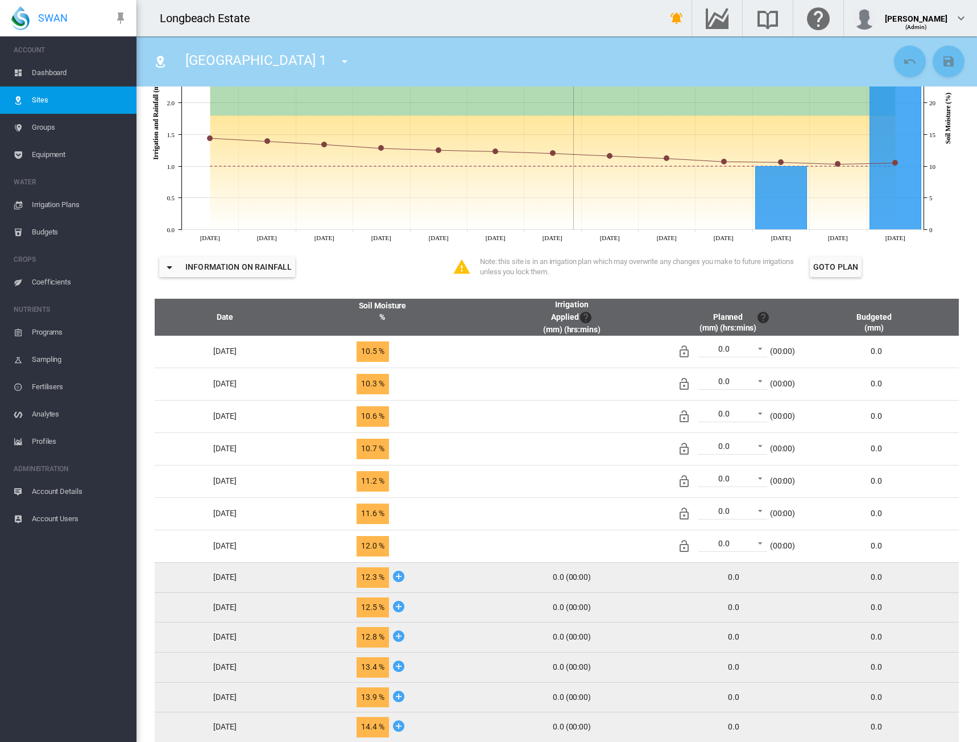
scroll to position [303, 0]
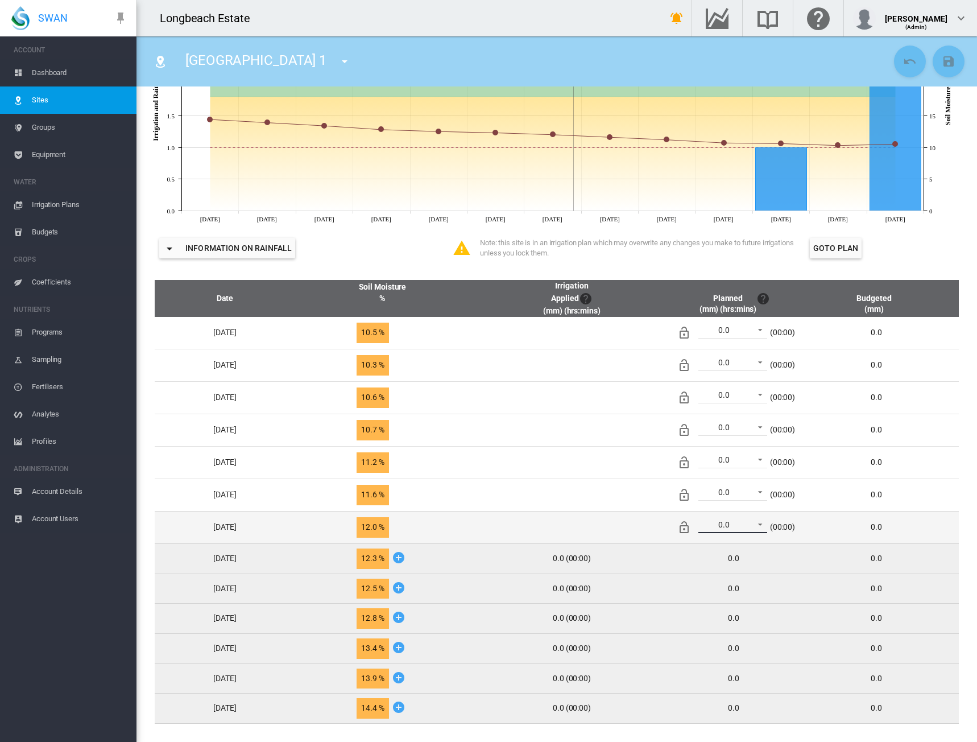
click at [764, 525] on span at bounding box center [757, 523] width 14 height 10
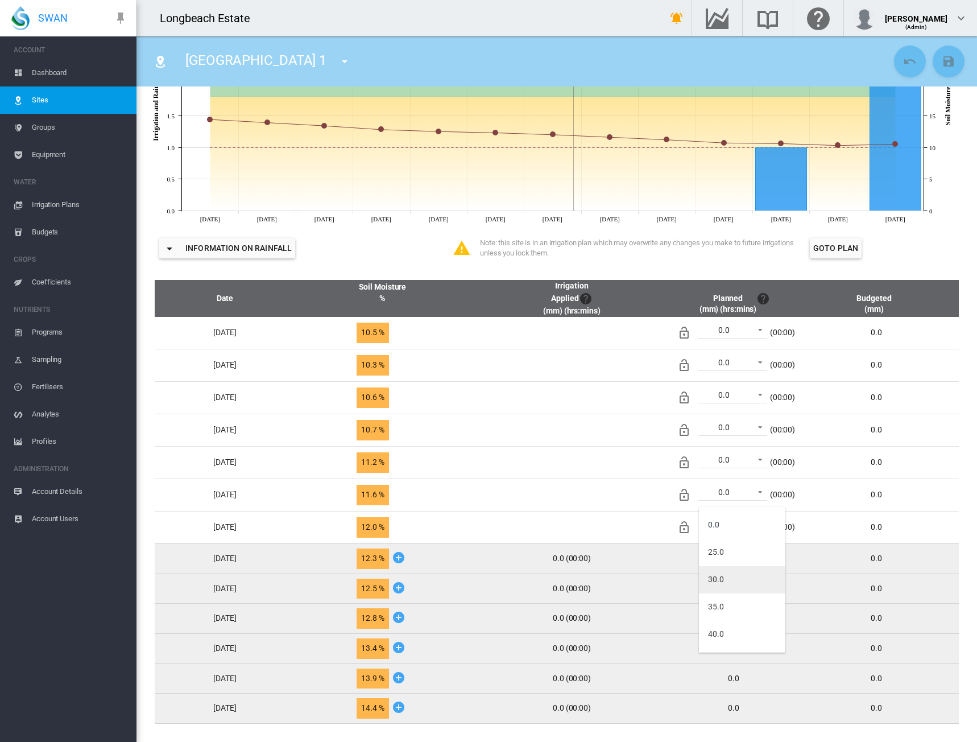
click at [746, 576] on md-option "30.0" at bounding box center [742, 579] width 86 height 27
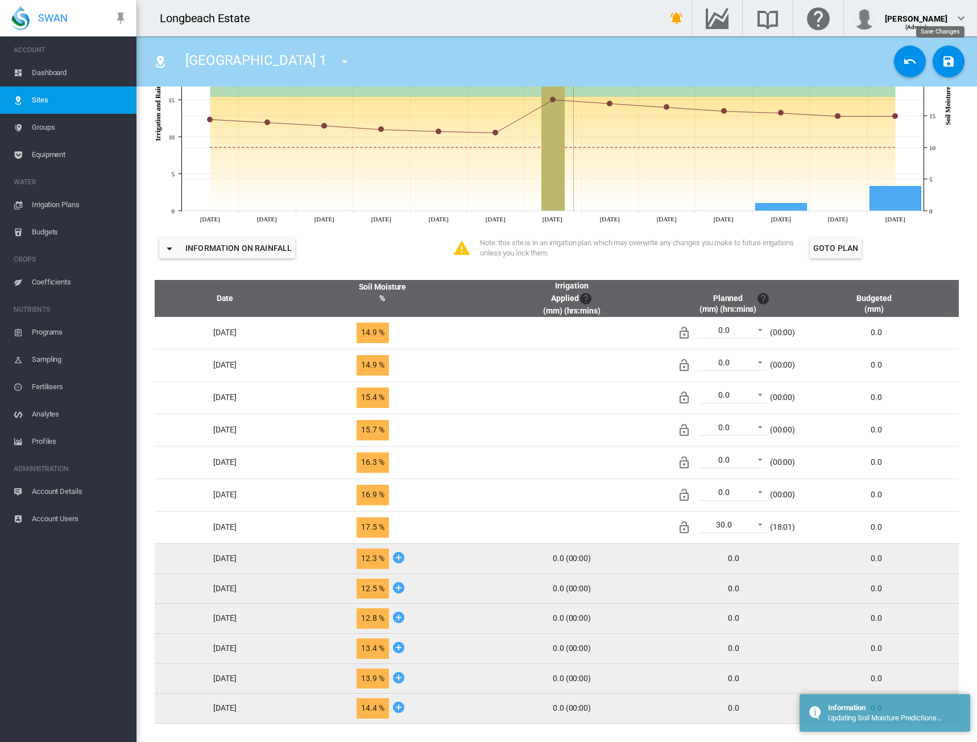
click at [943, 61] on md-icon "icon-content-save" at bounding box center [949, 62] width 14 height 14
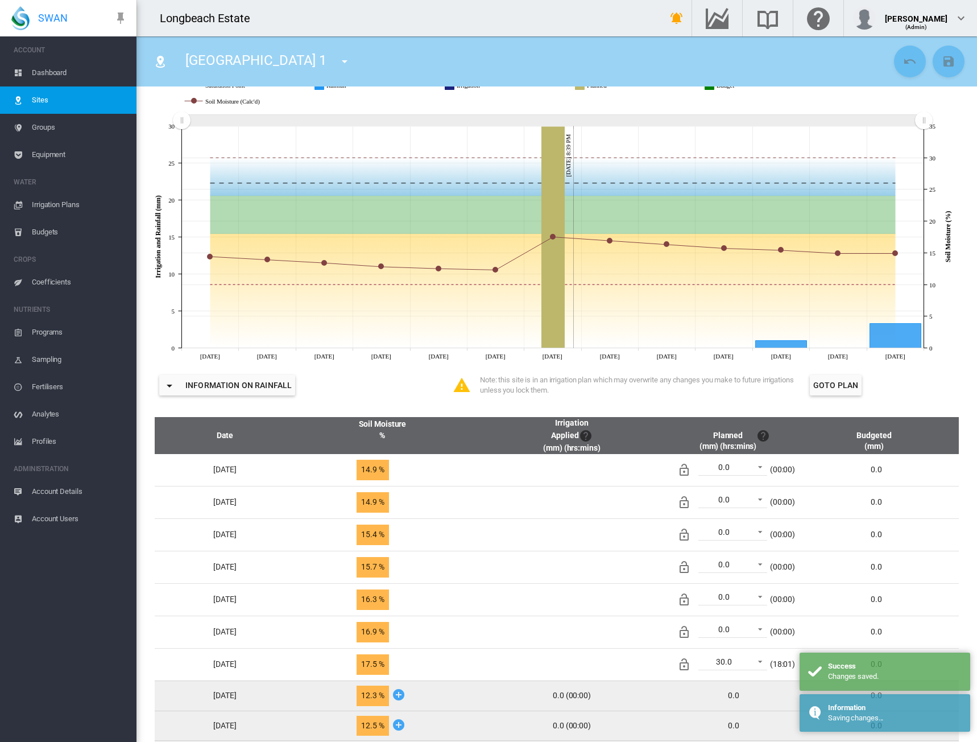
scroll to position [0, 0]
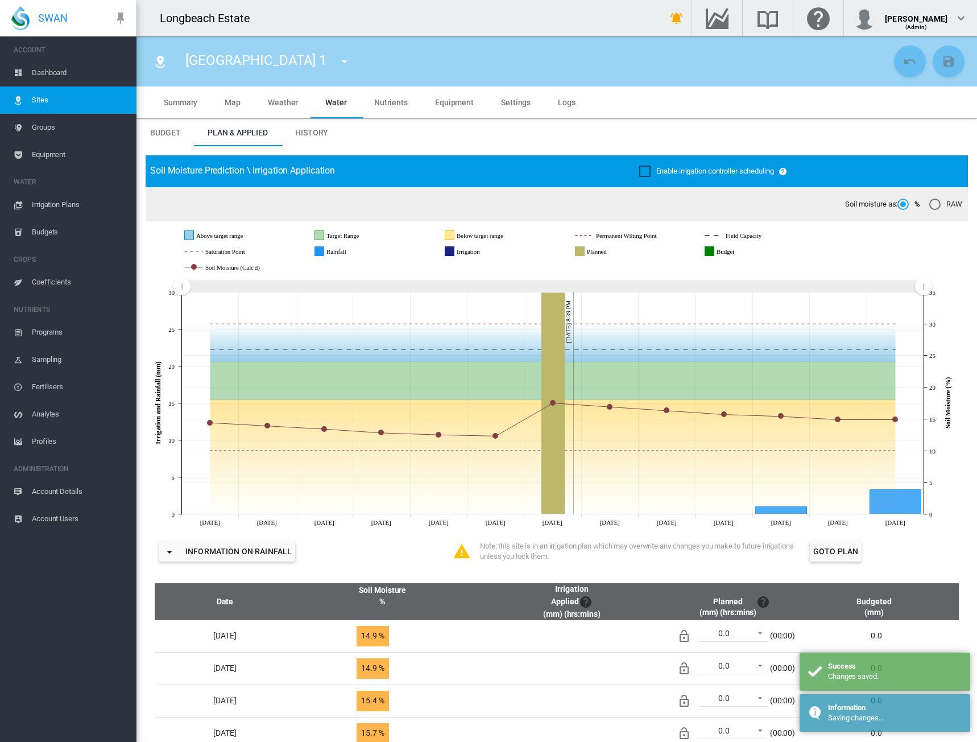
click at [39, 72] on span "Dashboard" at bounding box center [80, 72] width 96 height 27
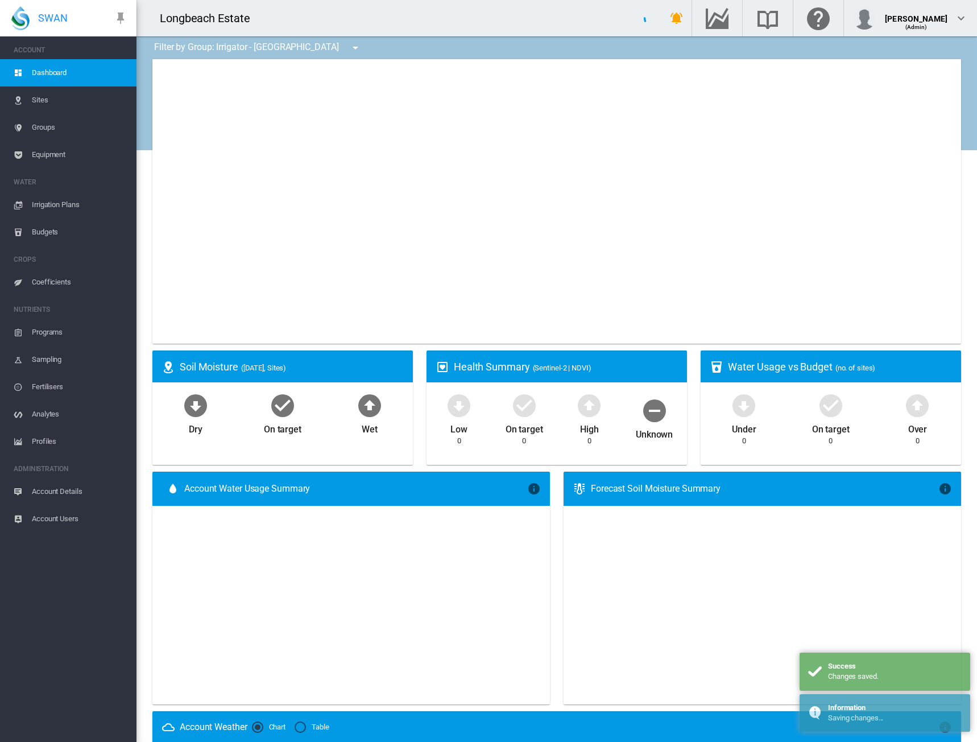
type input "**********"
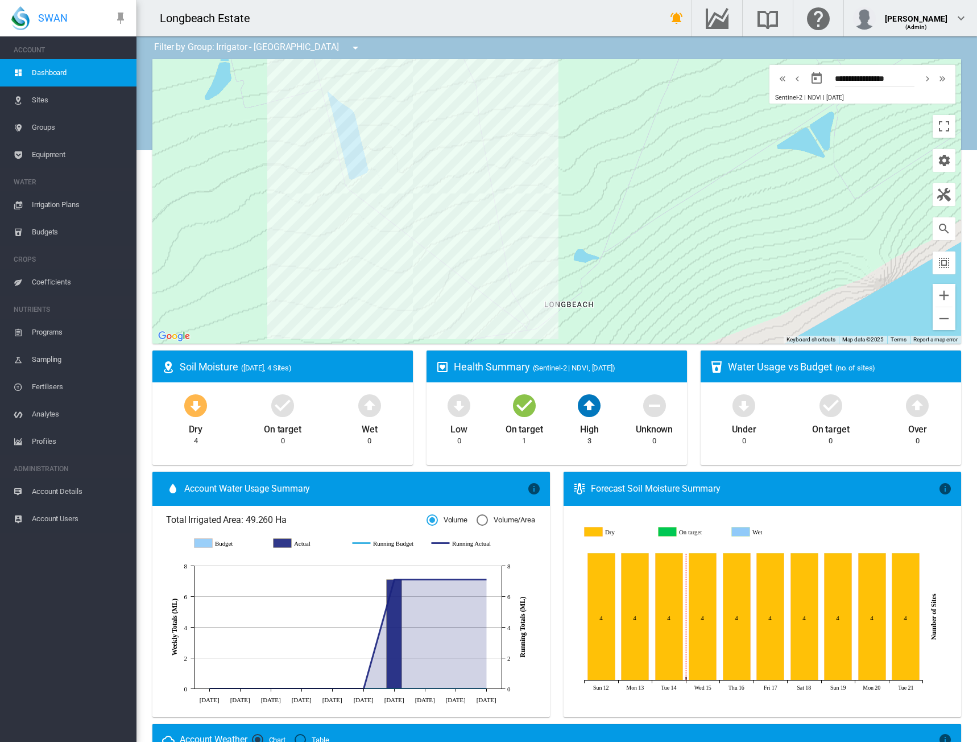
drag, startPoint x: 488, startPoint y: 195, endPoint x: 356, endPoint y: 304, distance: 171.0
click at [356, 304] on div at bounding box center [556, 201] width 809 height 284
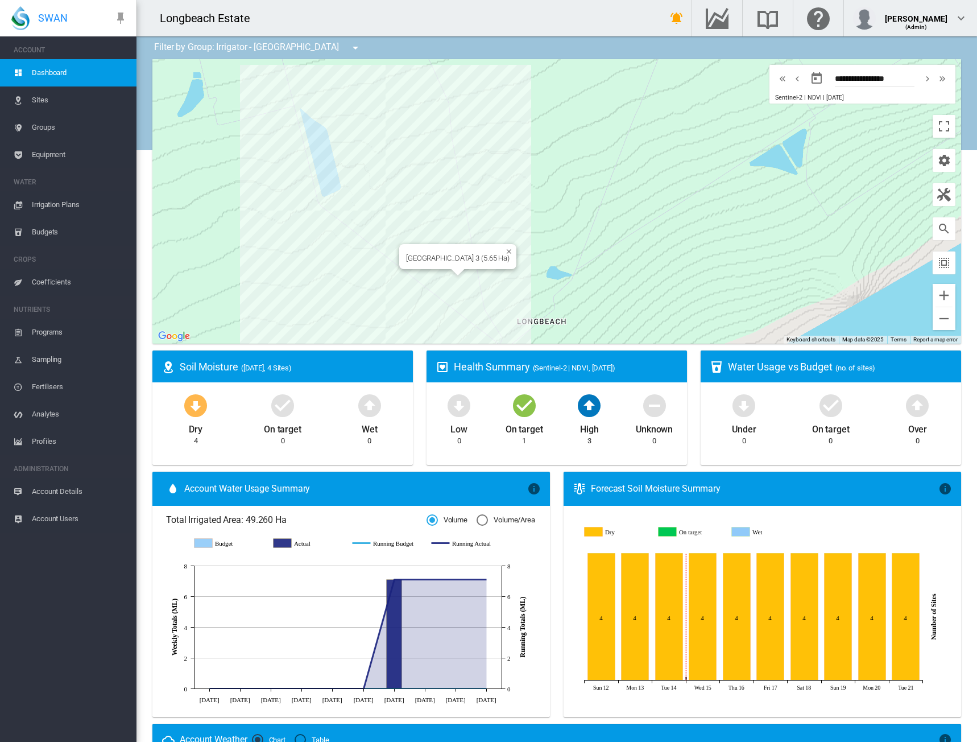
click at [461, 287] on div "[GEOGRAPHIC_DATA] 3 (5.65 Ha)" at bounding box center [556, 201] width 809 height 284
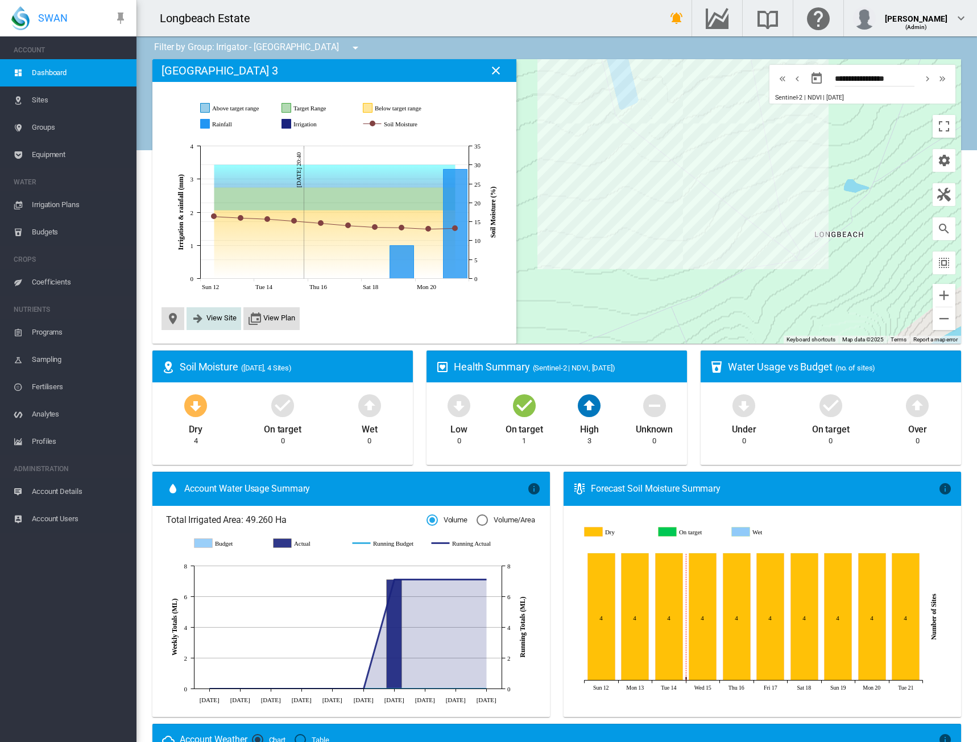
click at [230, 315] on span "View Site" at bounding box center [222, 317] width 30 height 9
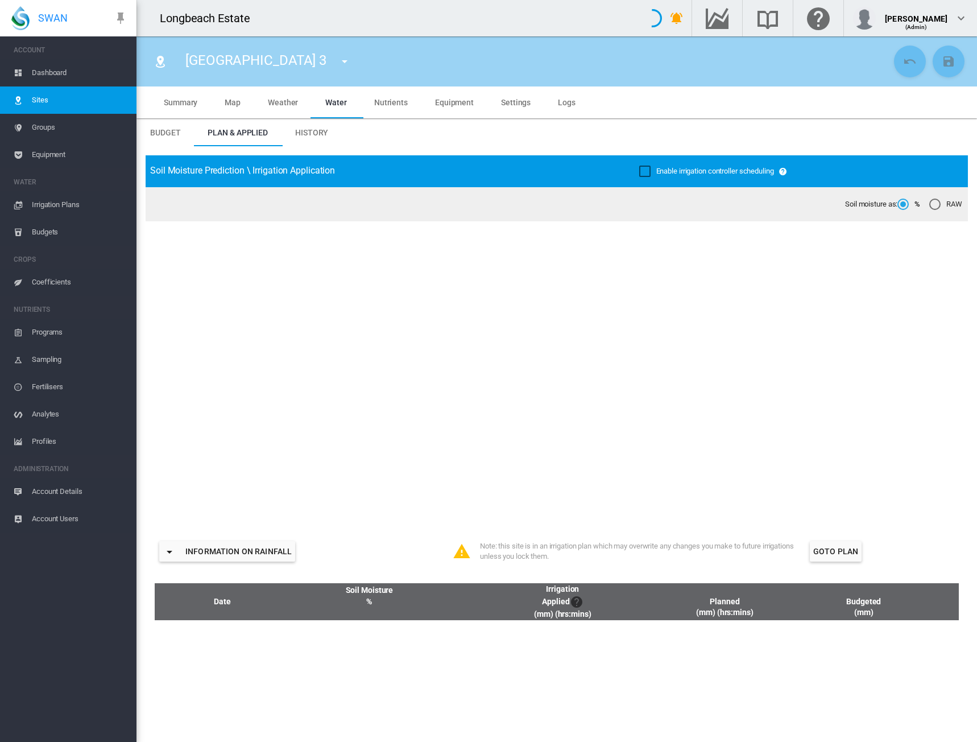
type input "**********"
type input "****"
type input "*********"
type input "**"
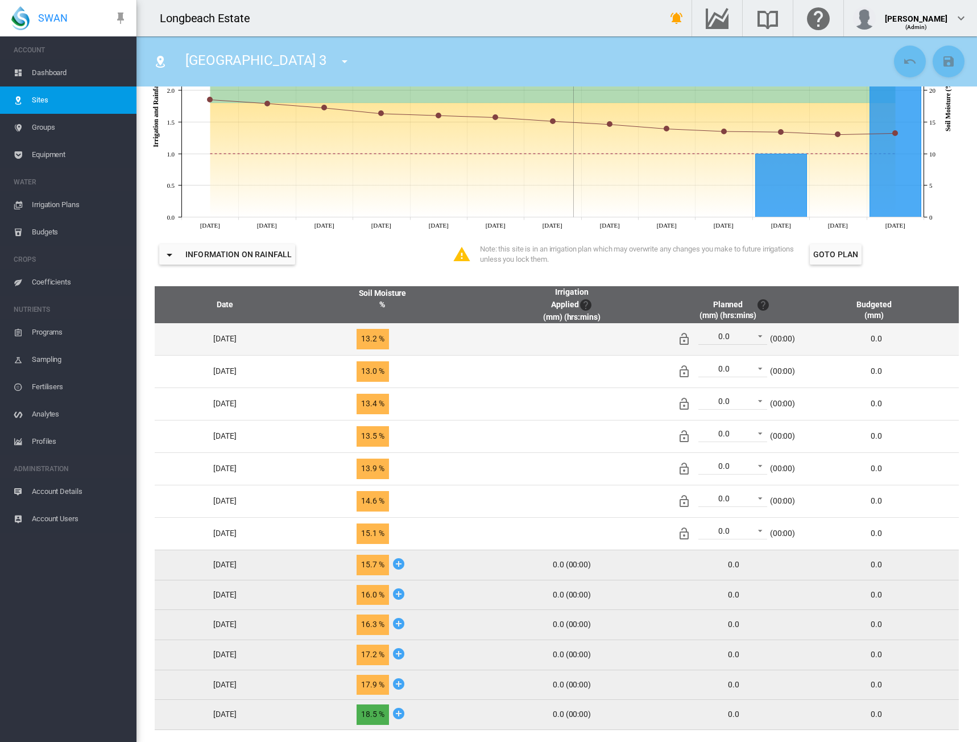
scroll to position [303, 0]
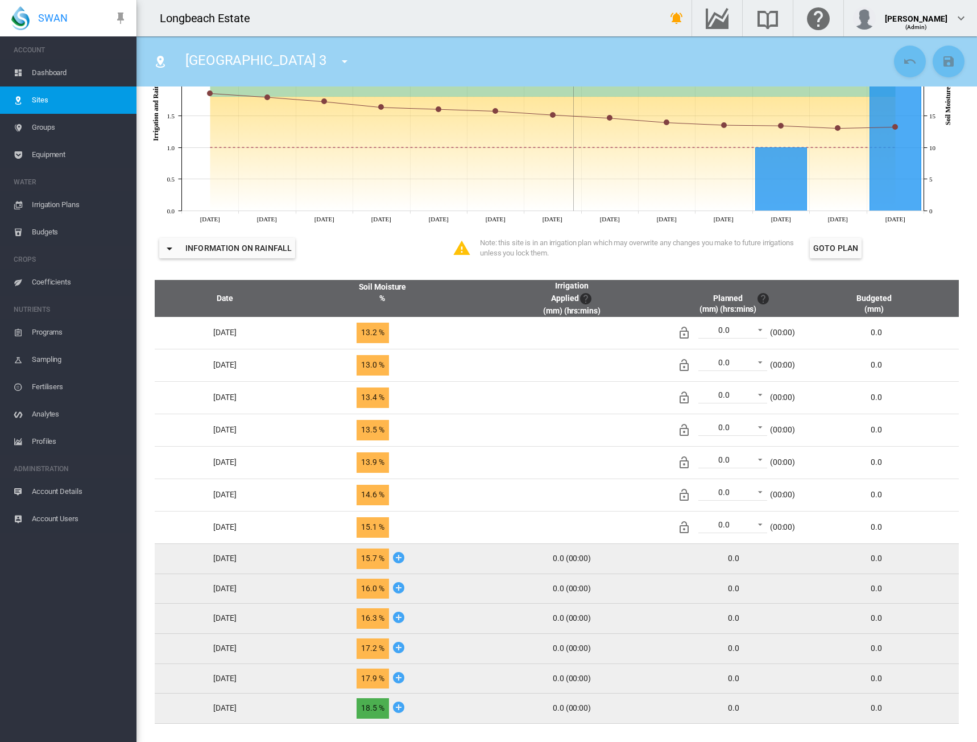
click at [171, 250] on md-icon "icon-menu-down" at bounding box center [170, 249] width 14 height 14
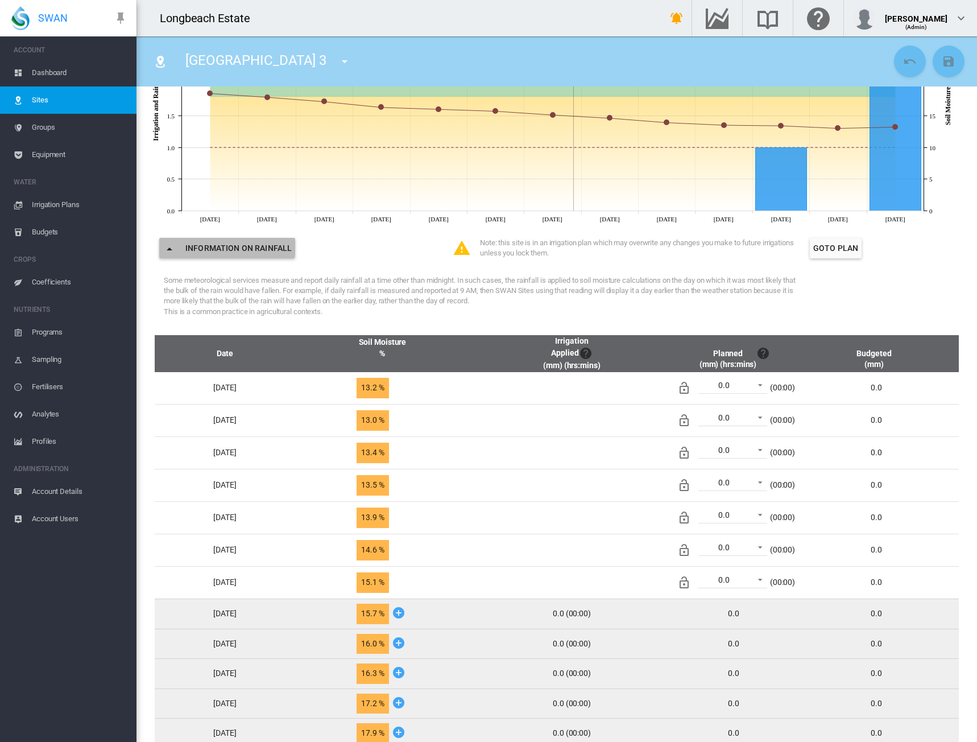
click at [168, 244] on md-icon "icon-menu-down" at bounding box center [170, 249] width 14 height 14
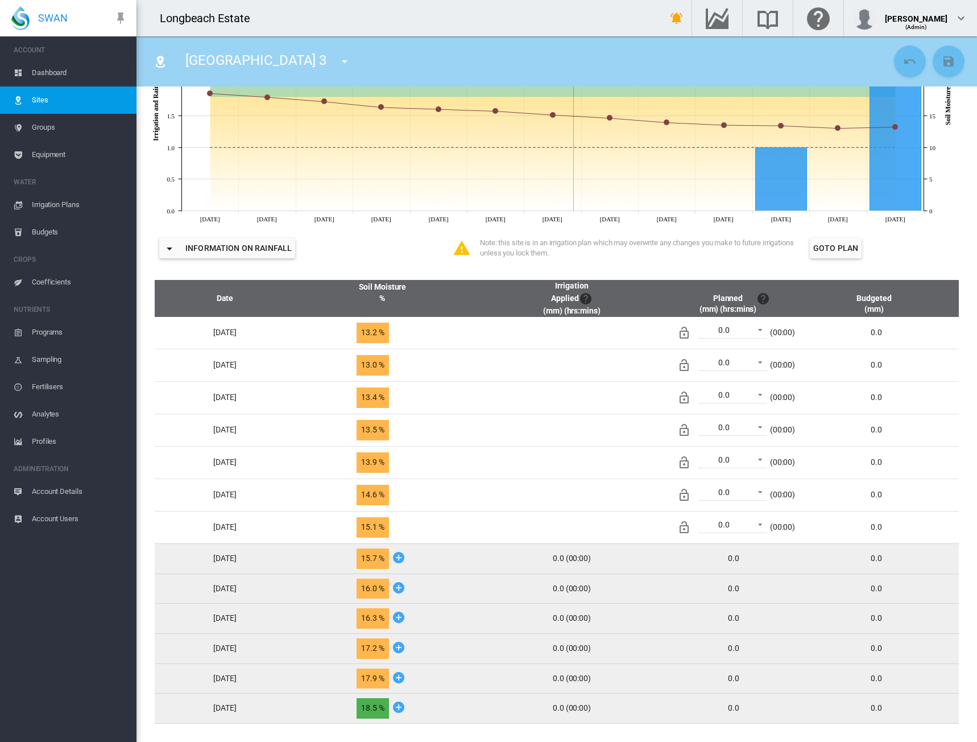
click at [834, 250] on button "Goto Plan" at bounding box center [836, 248] width 52 height 20
